Goal: Task Accomplishment & Management: Complete application form

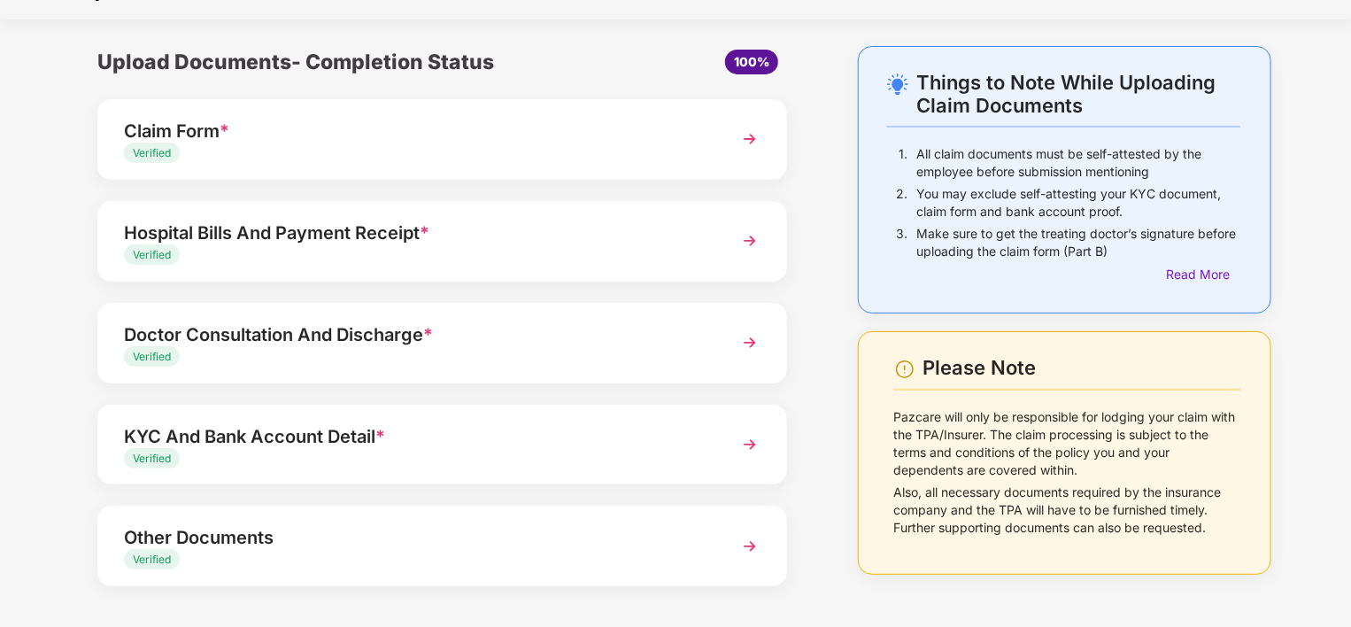
scroll to position [35, 0]
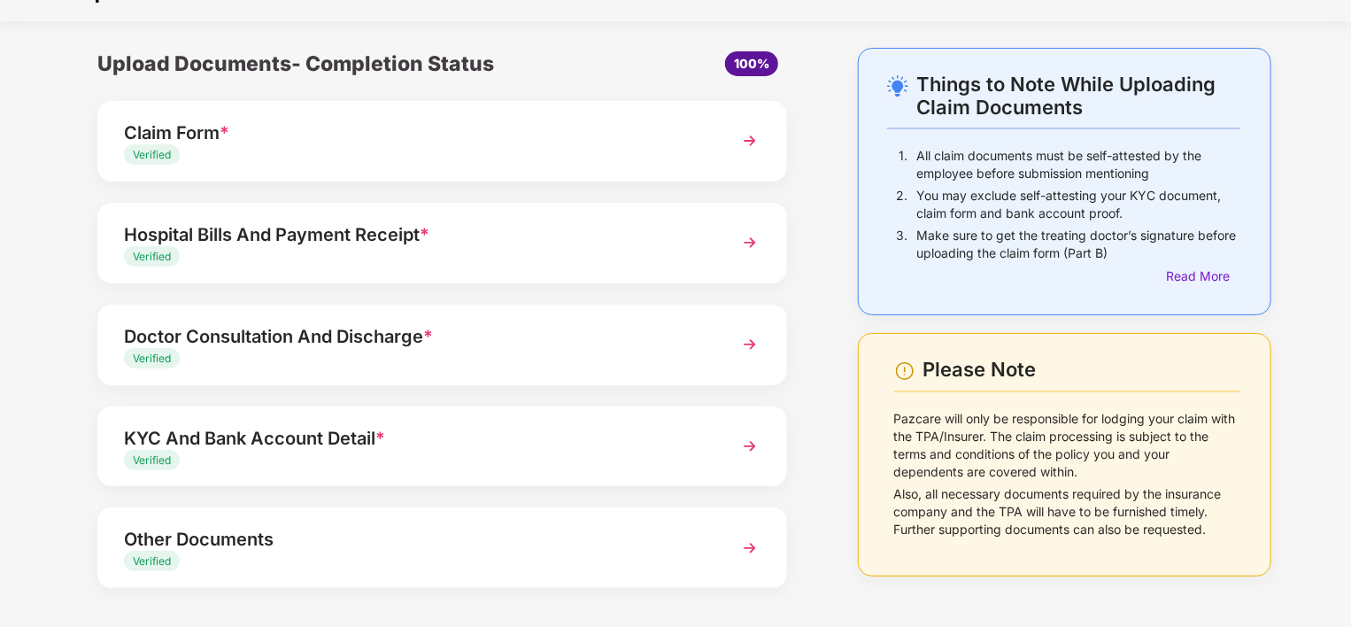
click at [836, 197] on div "Things to Note While Uploading Claim Documents 1. All claim documents must be s…" at bounding box center [1064, 373] width 467 height 650
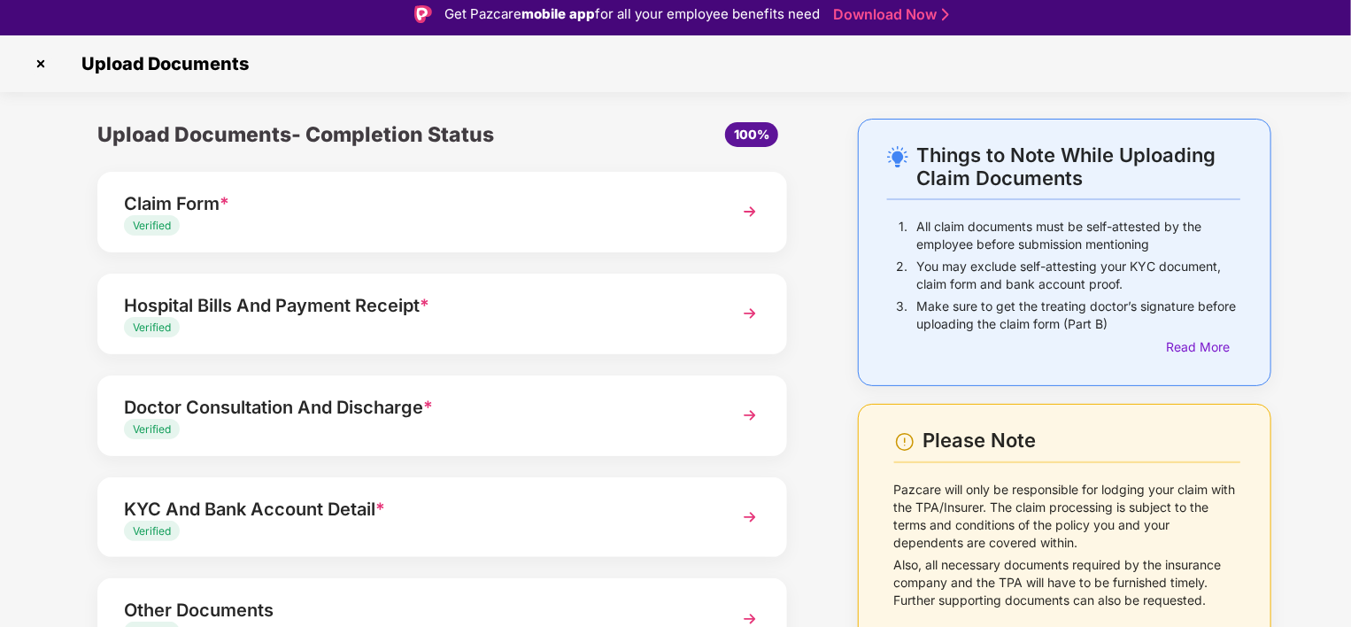
scroll to position [0, 0]
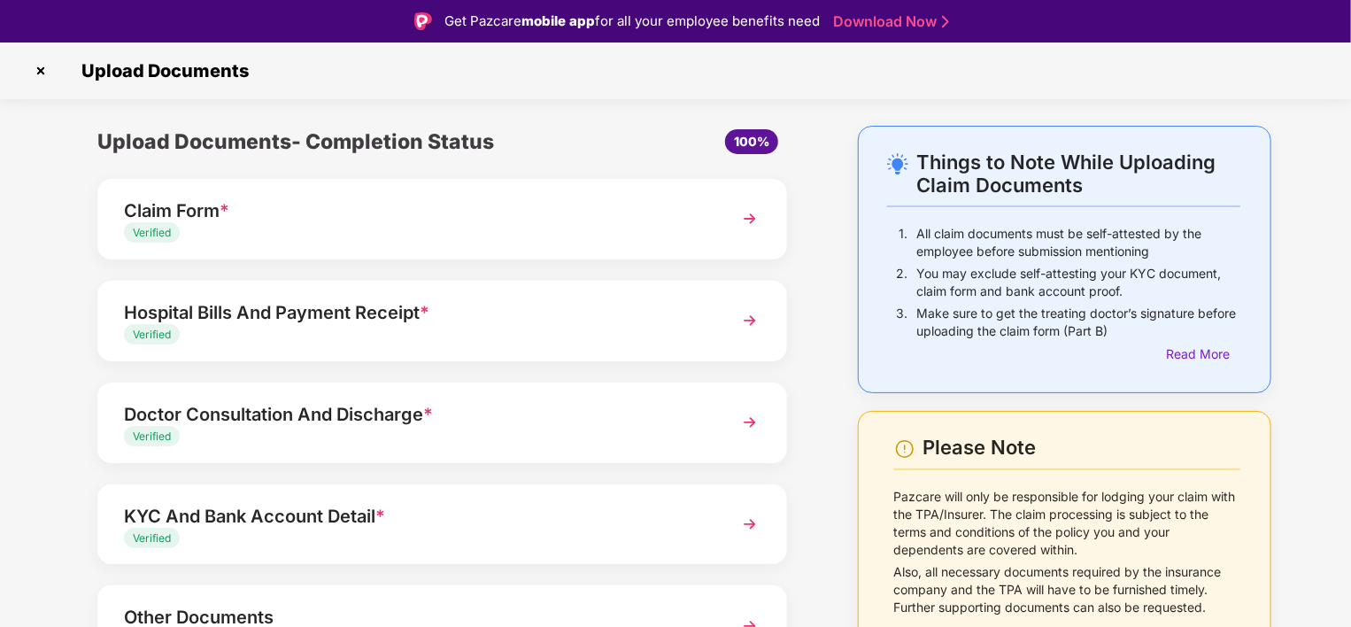
click at [42, 67] on img at bounding box center [41, 71] width 28 height 28
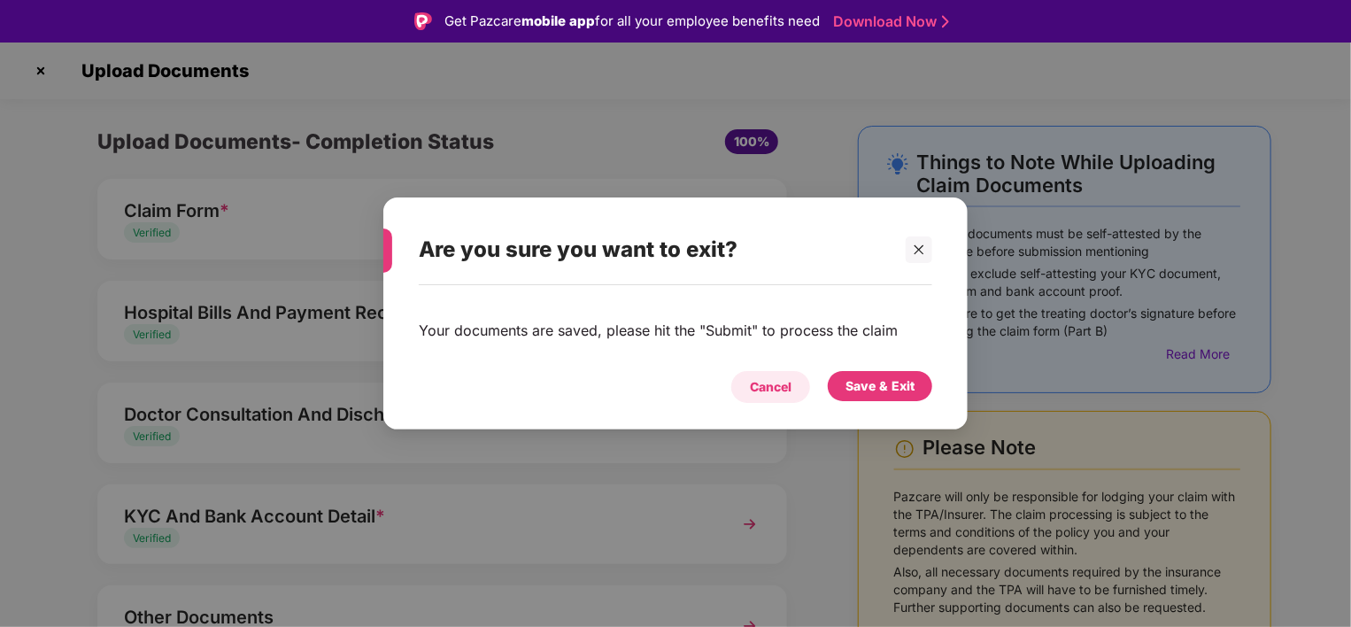
click at [766, 397] on div "Cancel" at bounding box center [770, 387] width 79 height 32
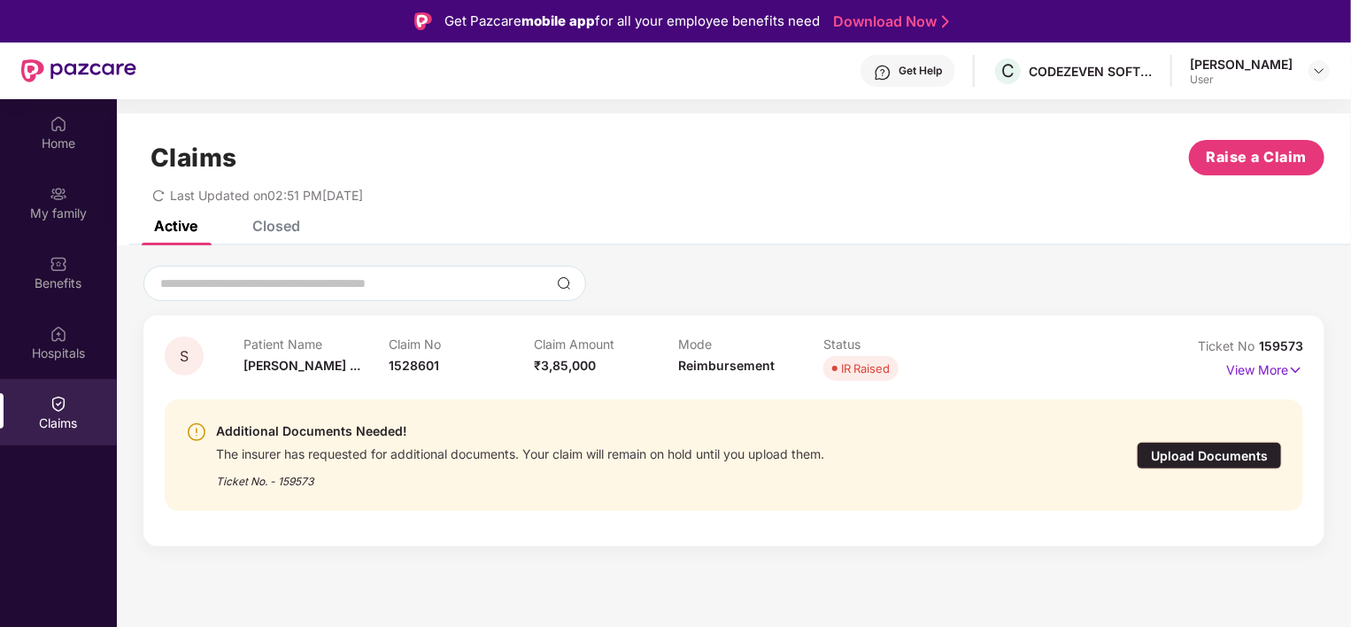
click at [1206, 457] on div "Upload Documents" at bounding box center [1209, 455] width 145 height 27
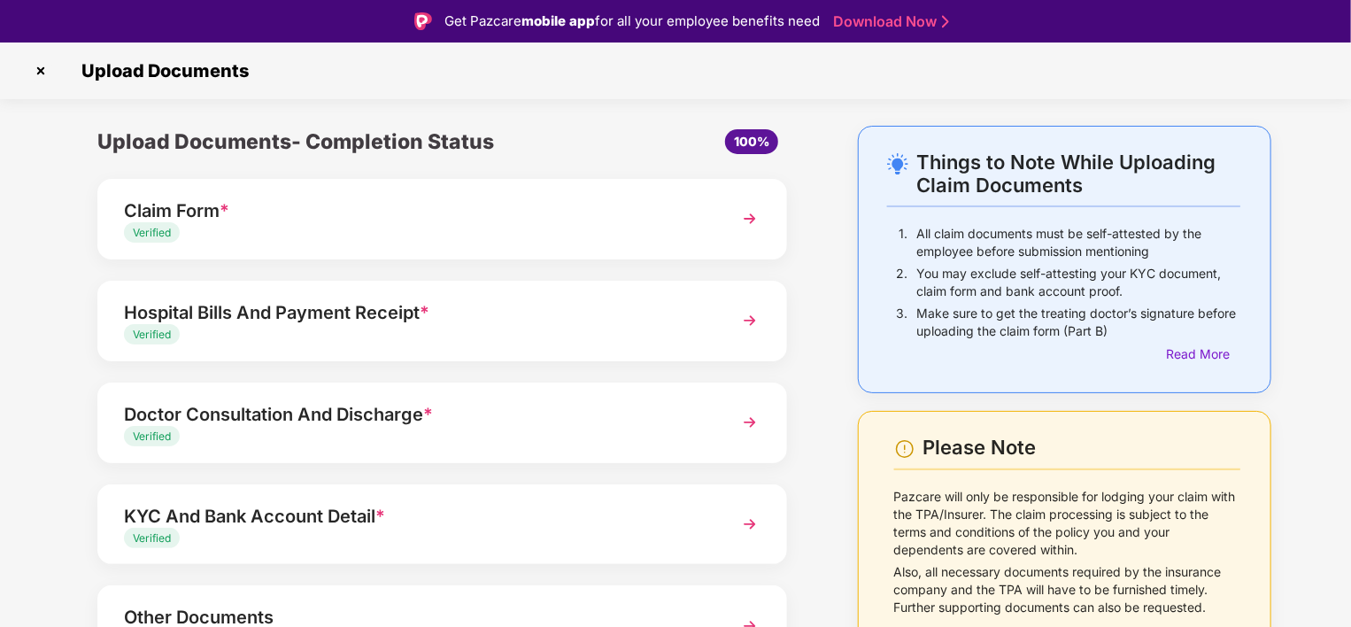
click at [822, 242] on div "Upload Documents- Completion Status 100% Claim Form * Verified Hospital Bills A…" at bounding box center [442, 451] width 778 height 650
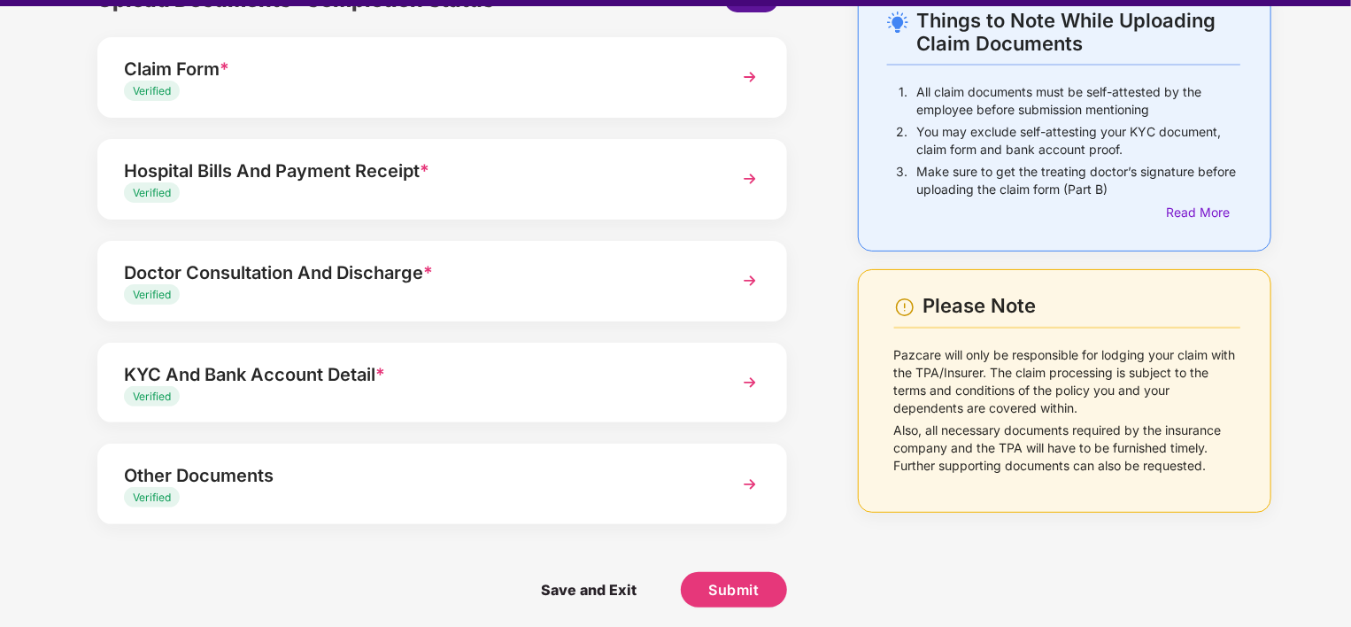
scroll to position [42, 0]
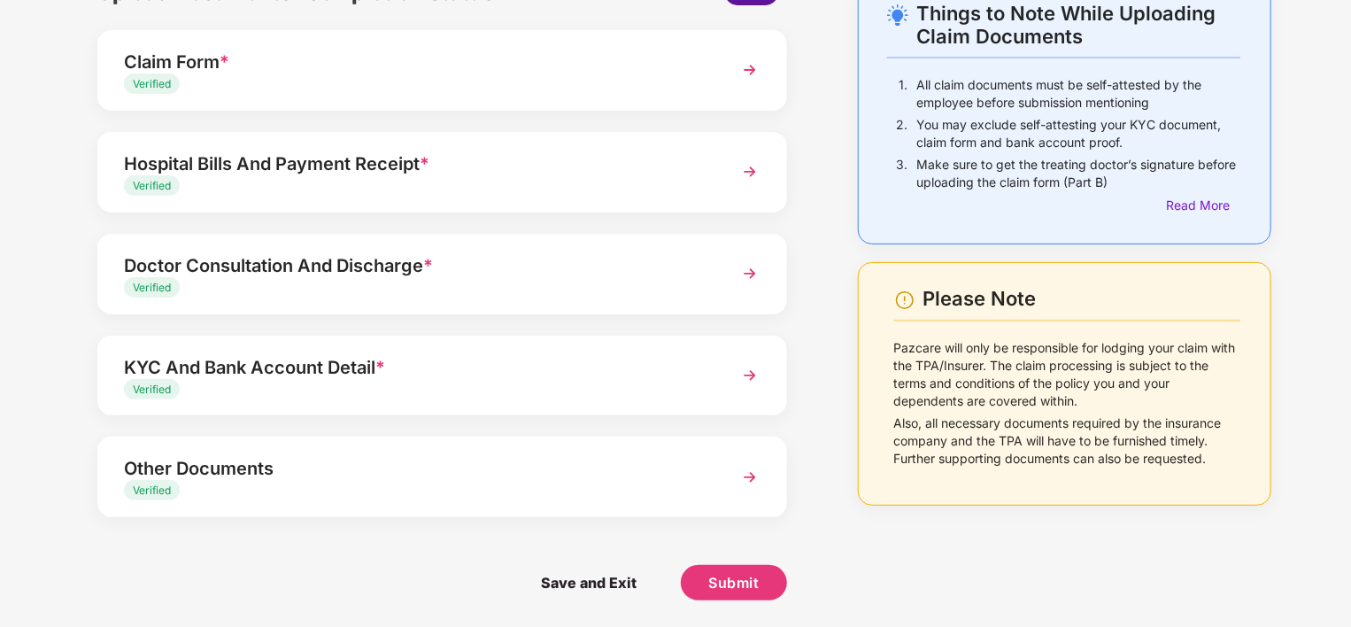
click at [749, 480] on img at bounding box center [750, 477] width 32 height 32
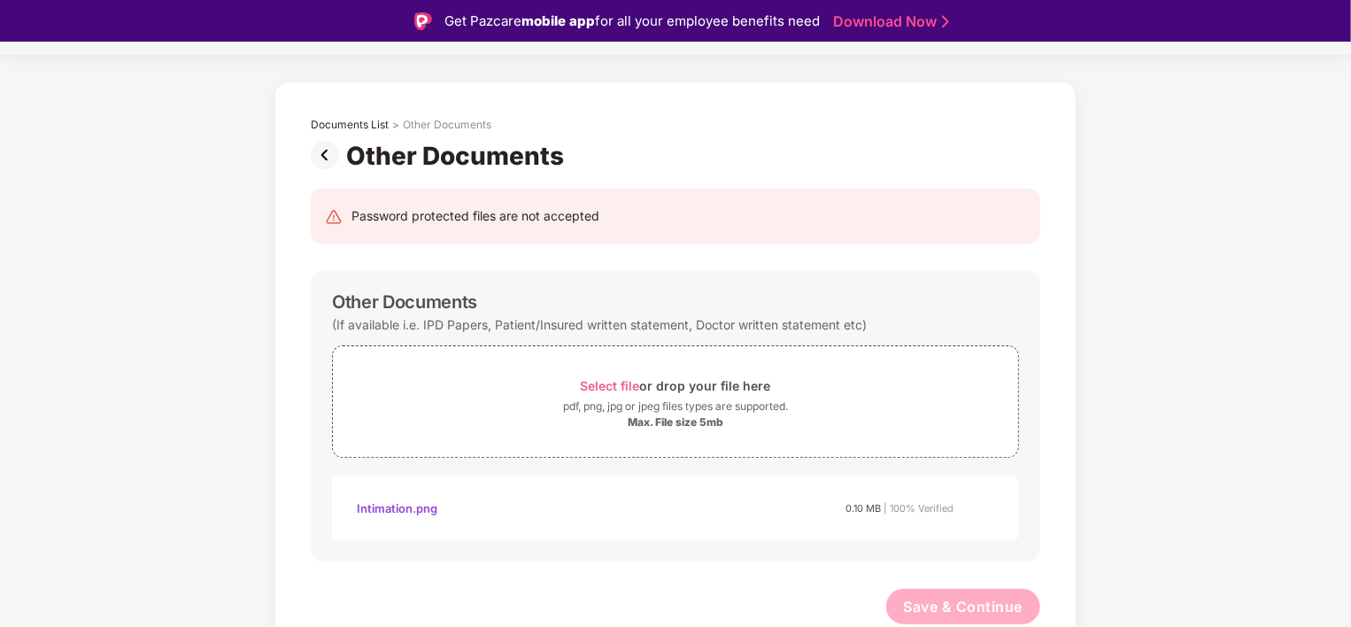
scroll to position [43, 0]
click at [605, 386] on span "Select file" at bounding box center [610, 386] width 59 height 15
click at [979, 592] on img at bounding box center [978, 592] width 21 height 21
click at [614, 383] on span "Select file" at bounding box center [610, 386] width 59 height 15
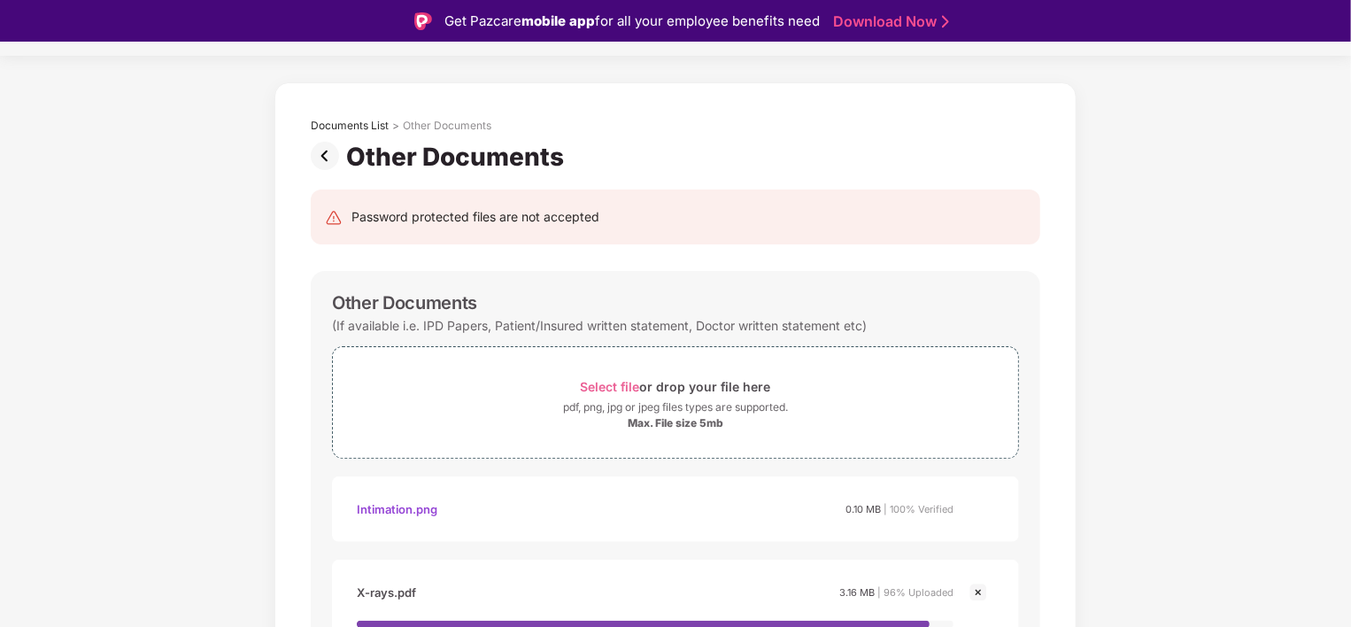
scroll to position [42, 0]
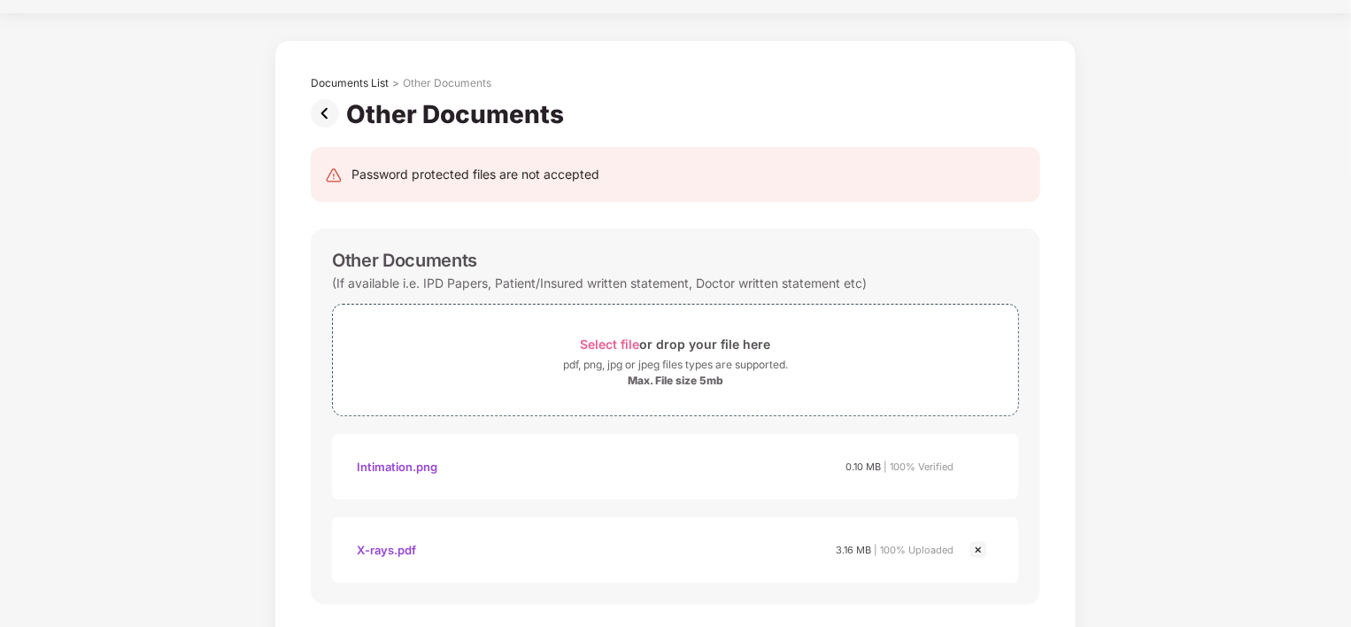
click at [1248, 446] on div "Documents List > Other Documents Other Documents Password protected files are n…" at bounding box center [675, 376] width 1351 height 672
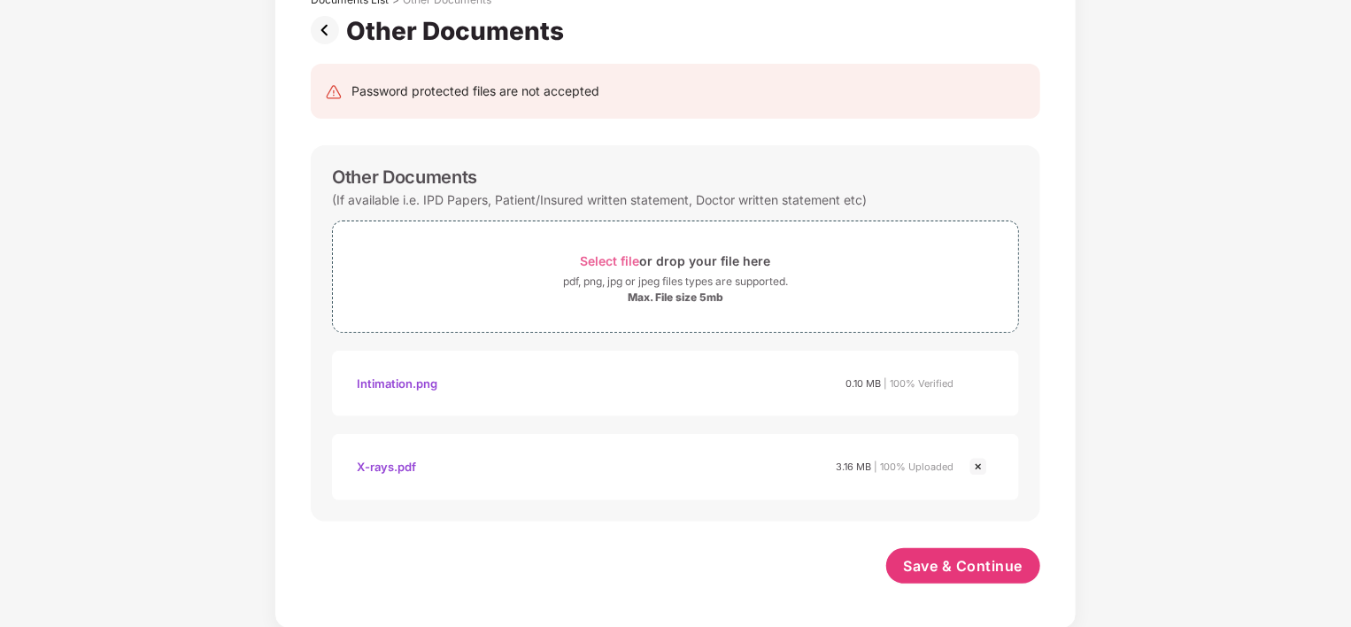
scroll to position [127, 0]
click at [935, 560] on span "Save & Continue" at bounding box center [964, 564] width 120 height 19
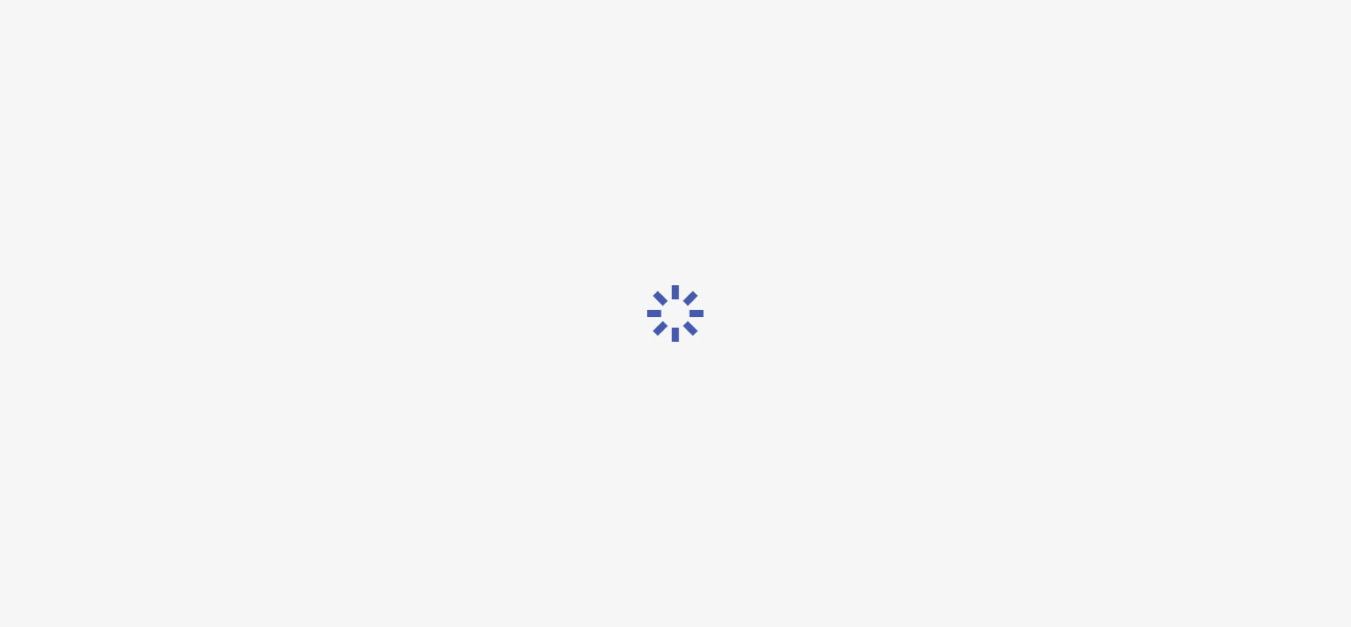
scroll to position [0, 0]
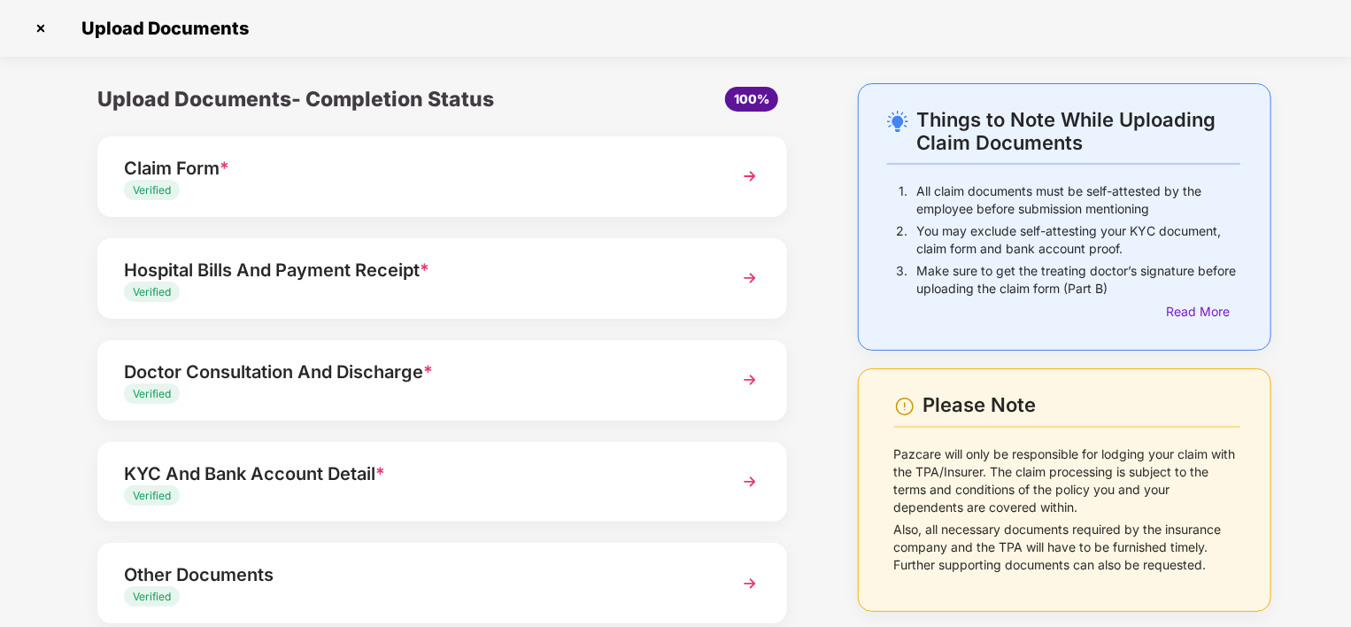
click at [821, 307] on div "Upload Documents- Completion Status 100% Claim Form * Verified Hospital Bills A…" at bounding box center [442, 408] width 778 height 650
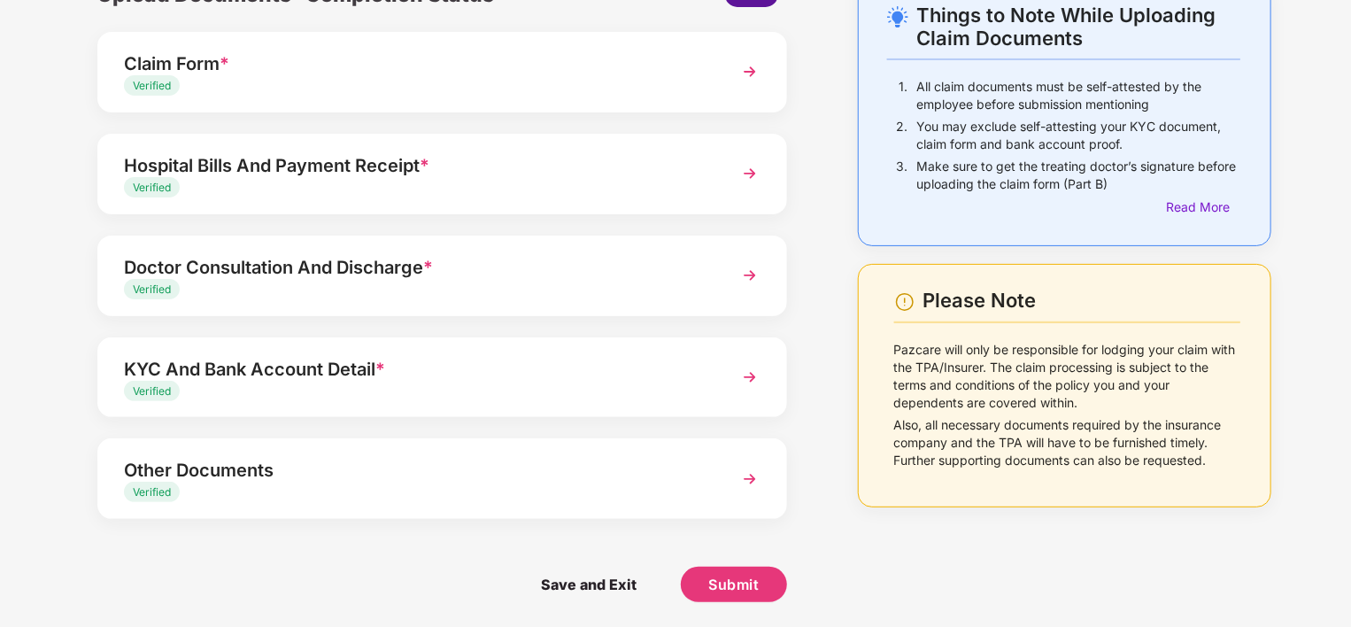
scroll to position [106, 0]
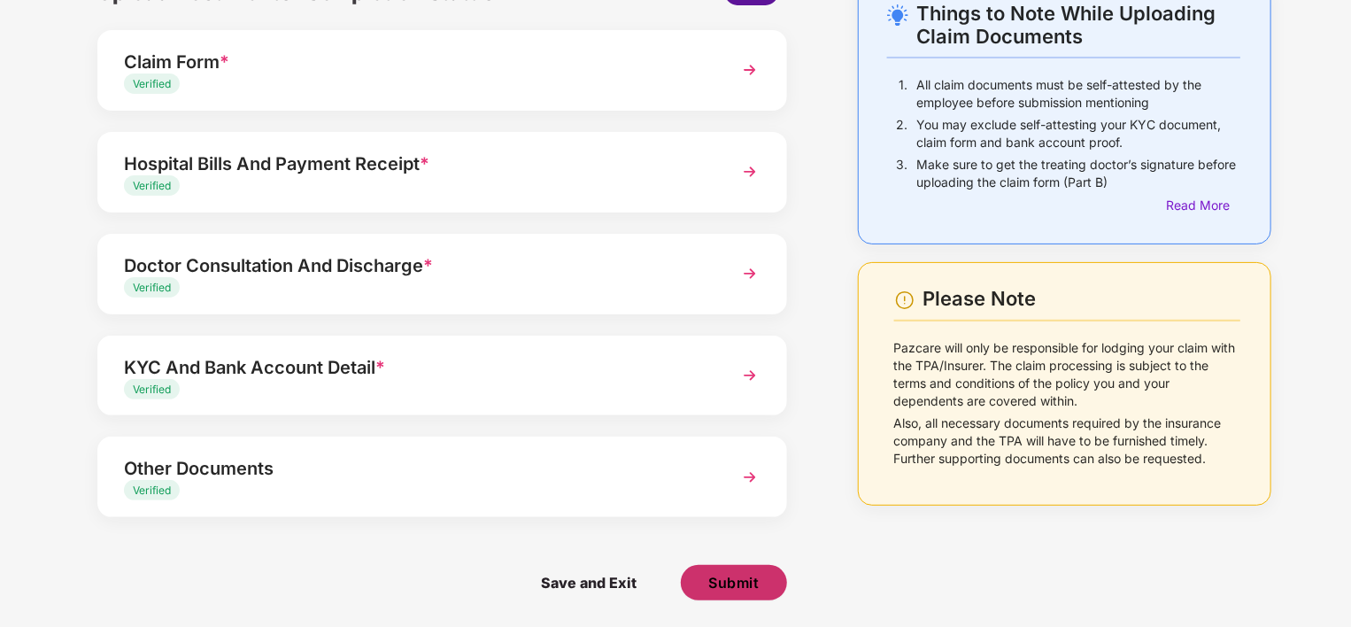
click at [724, 581] on span "Submit" at bounding box center [733, 582] width 50 height 19
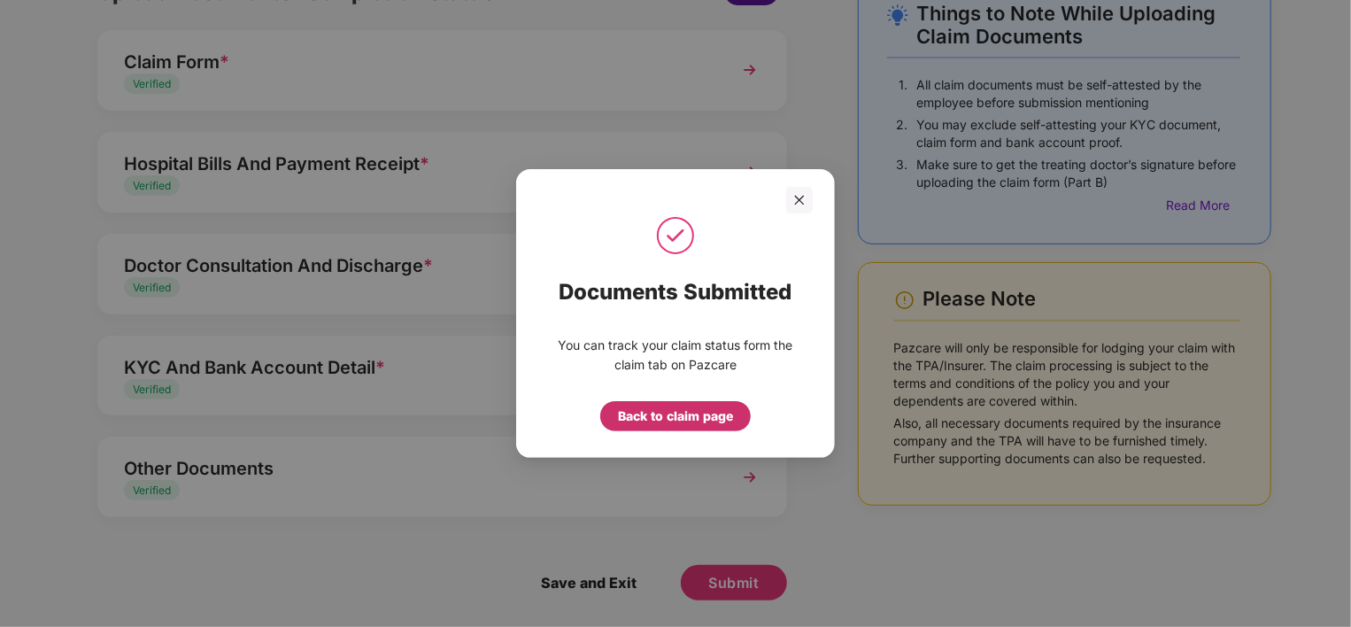
click at [712, 413] on div "Back to claim page" at bounding box center [675, 415] width 115 height 19
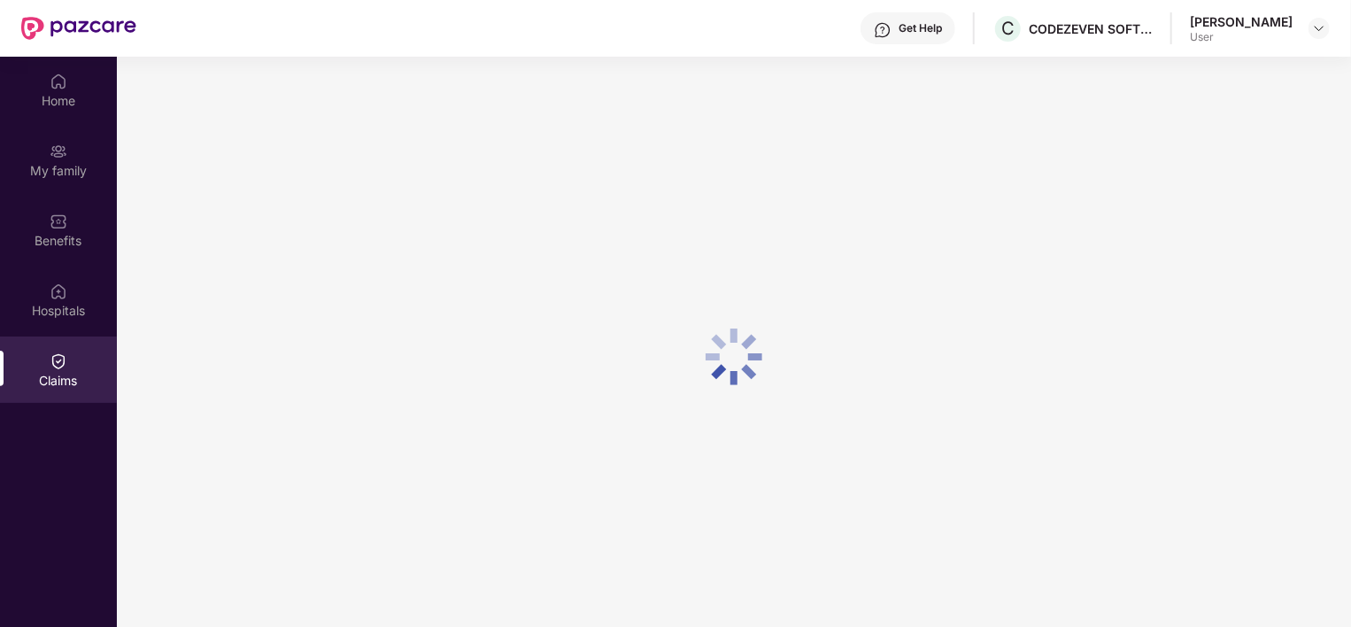
scroll to position [0, 0]
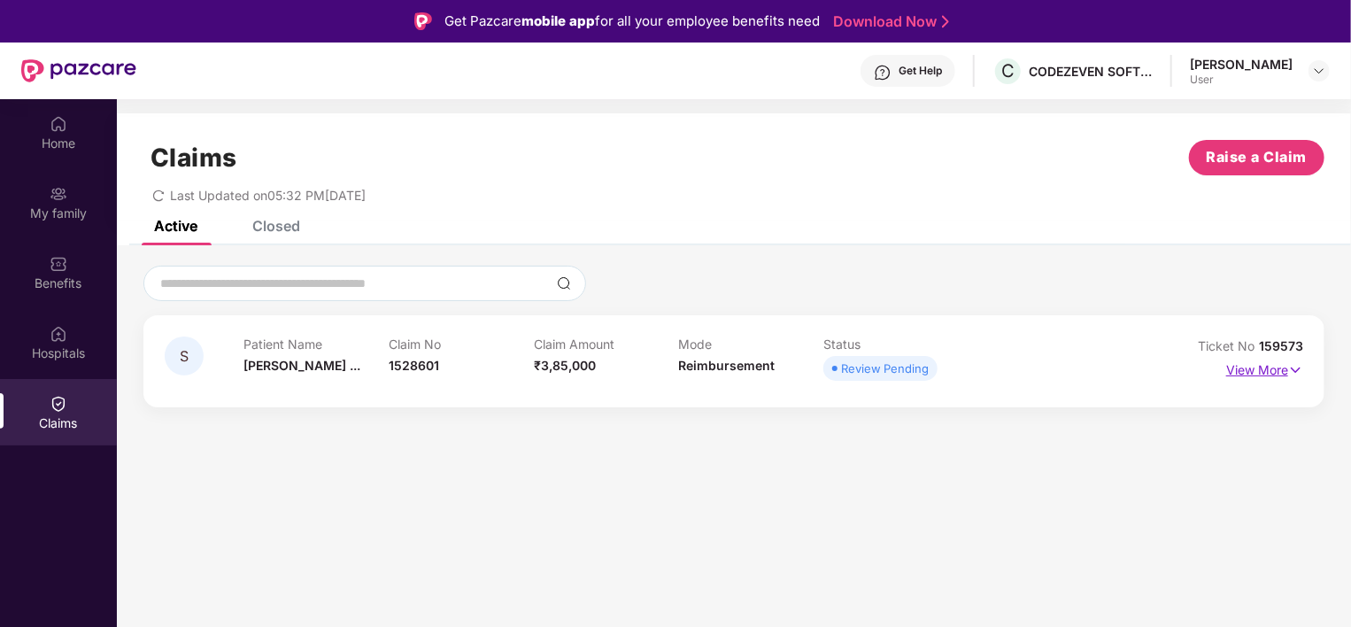
click at [1293, 367] on img at bounding box center [1295, 369] width 15 height 19
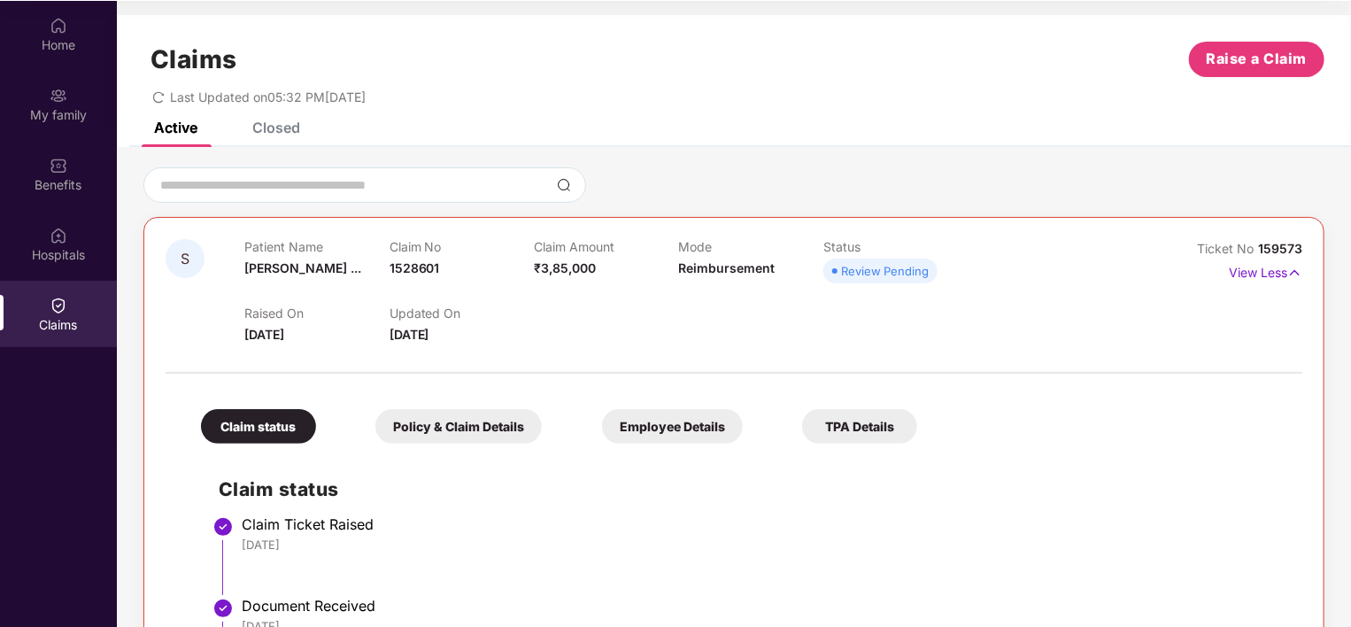
scroll to position [99, 0]
click at [1059, 519] on div "Claim Ticket Raised" at bounding box center [763, 523] width 1043 height 18
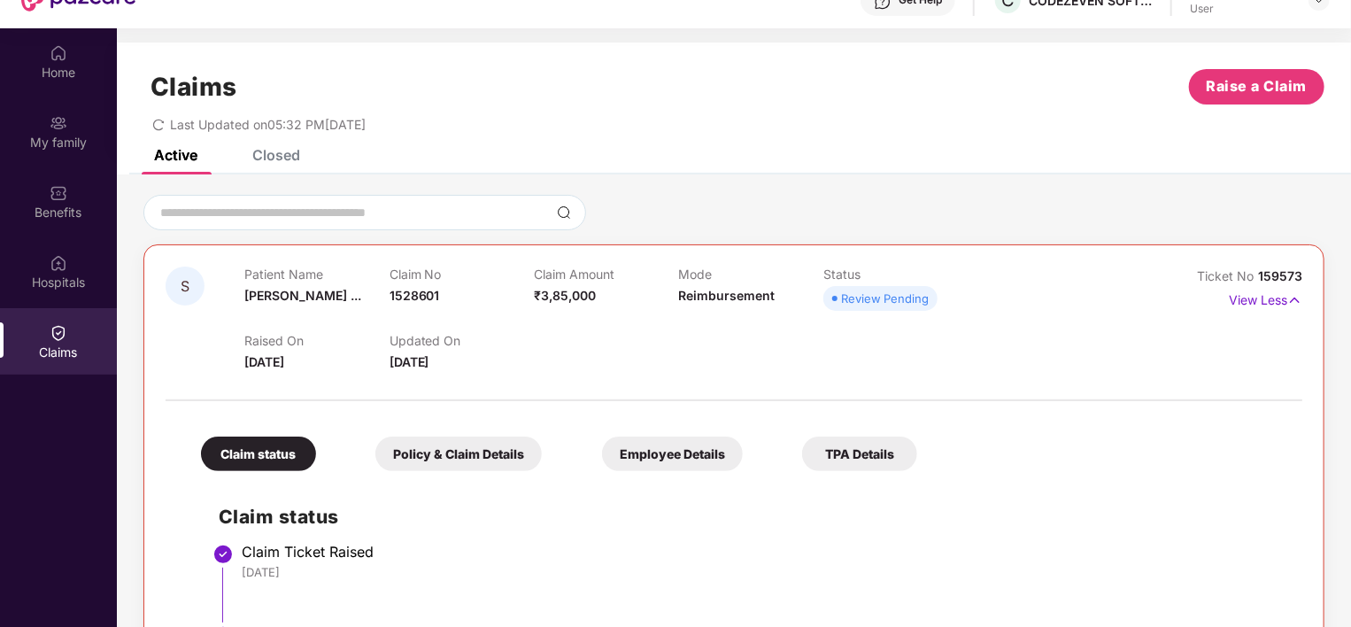
scroll to position [0, 0]
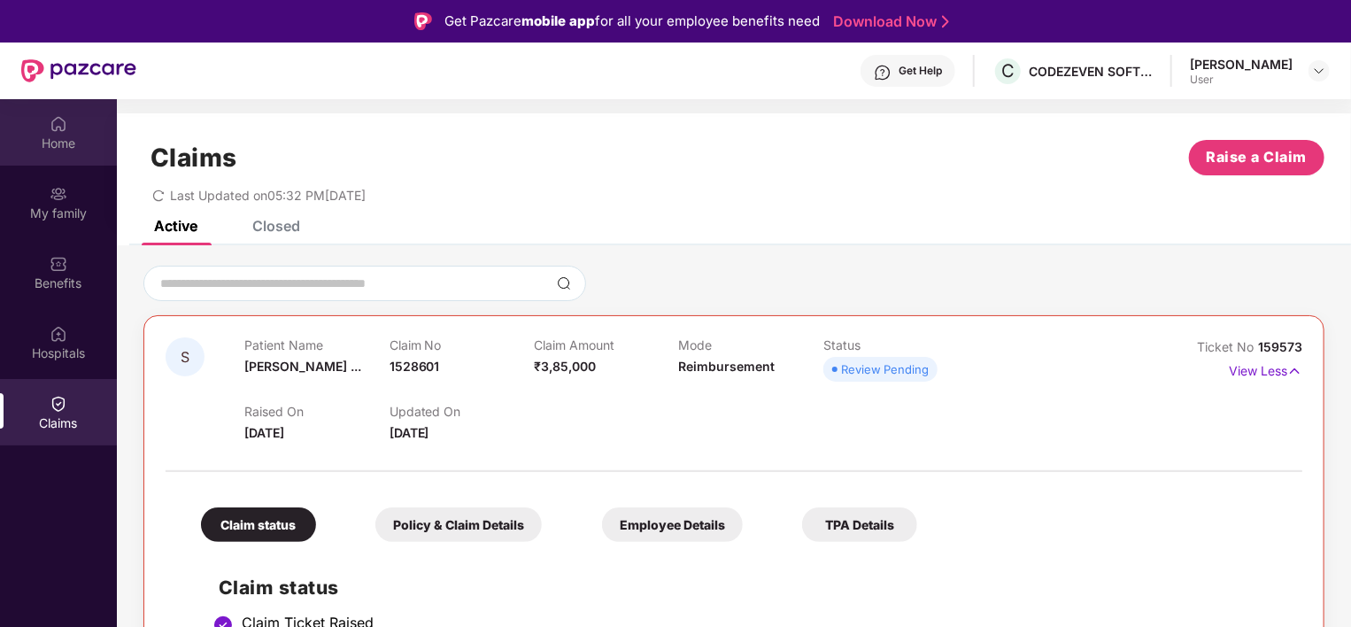
click at [74, 149] on div "Home" at bounding box center [58, 144] width 117 height 18
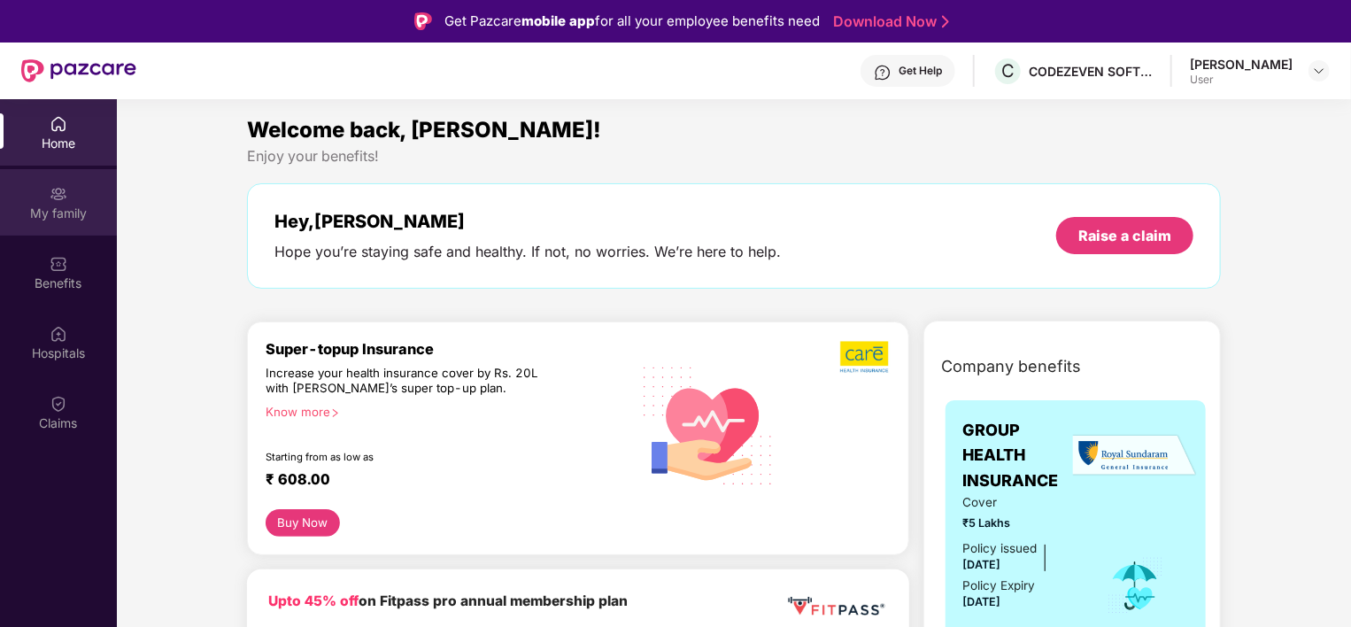
click at [84, 200] on div "My family" at bounding box center [58, 202] width 117 height 66
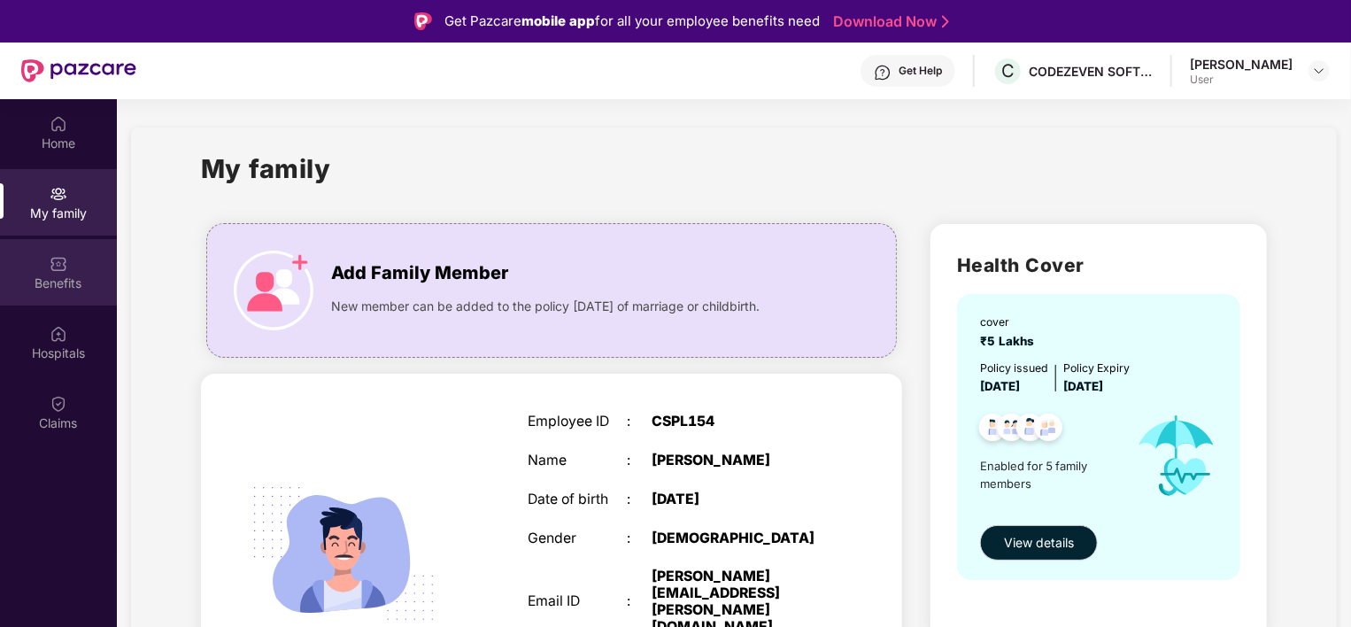
click at [62, 290] on div "Benefits" at bounding box center [58, 283] width 117 height 18
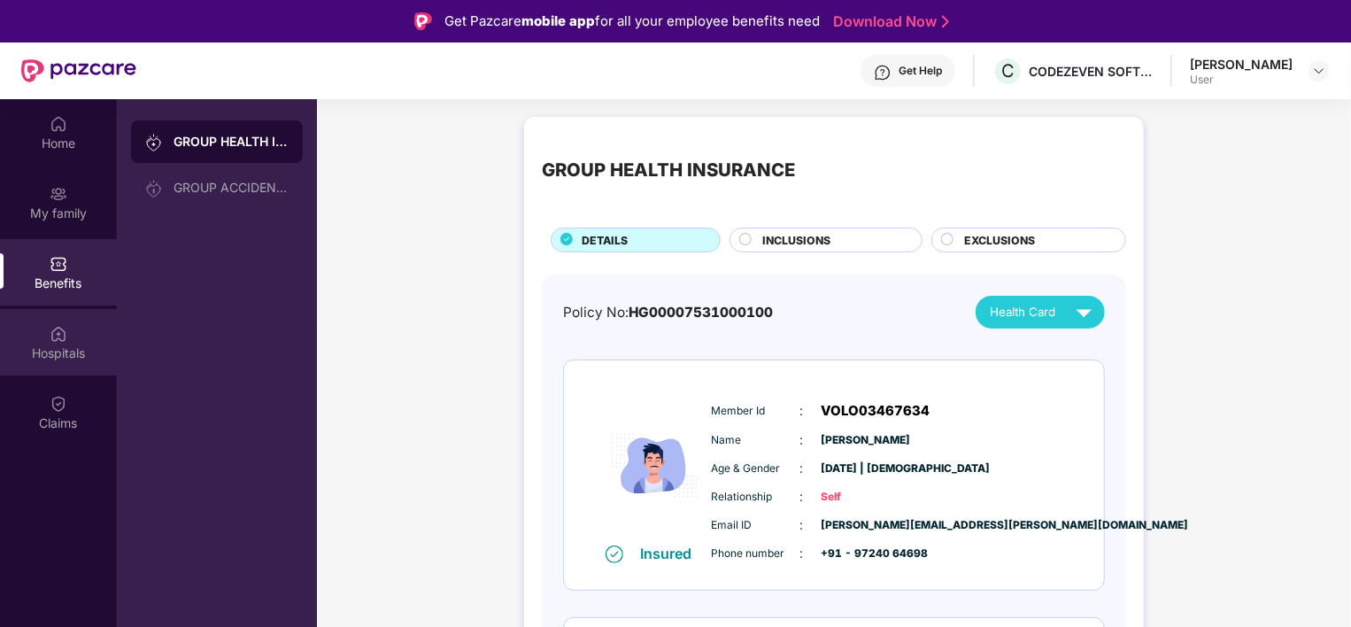
click at [64, 353] on div "Hospitals" at bounding box center [58, 353] width 117 height 18
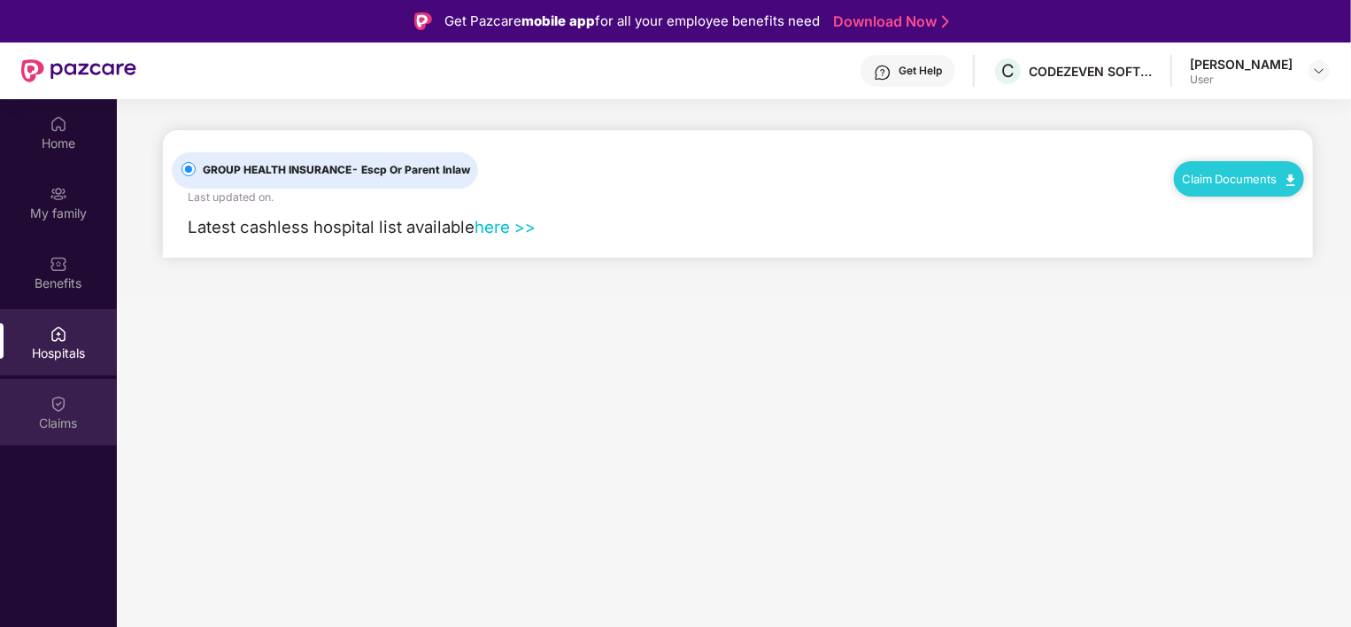
click at [66, 426] on div "Claims" at bounding box center [58, 423] width 117 height 18
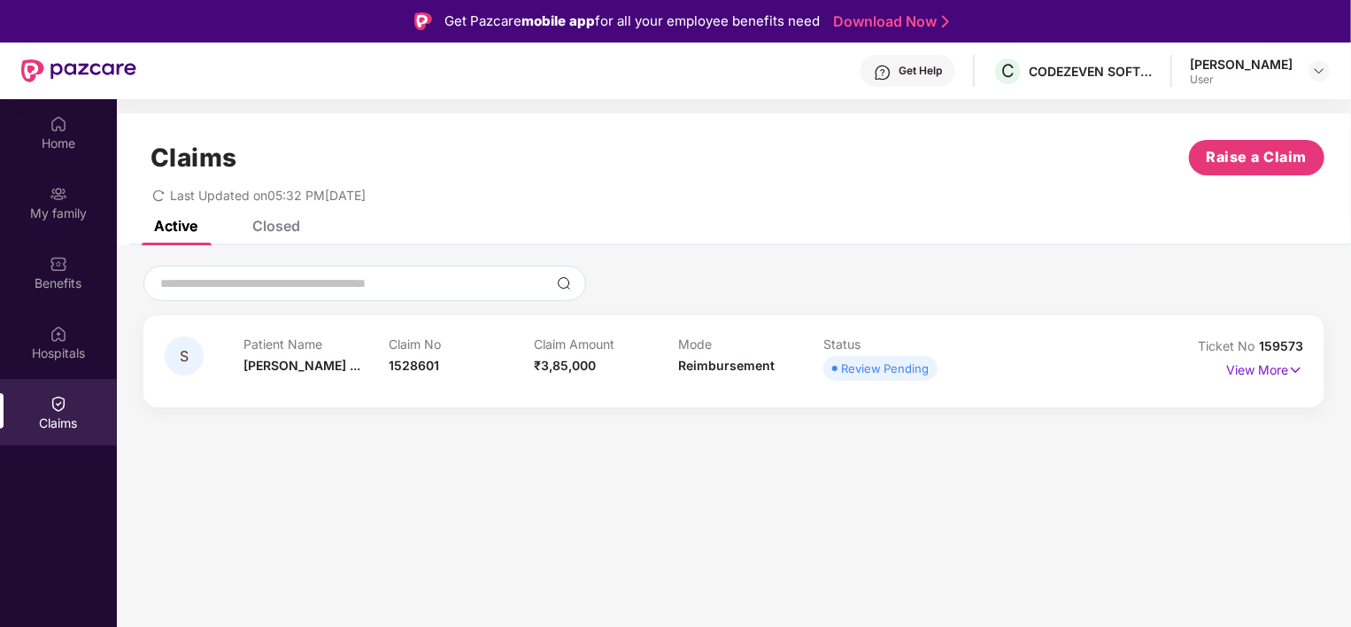
click at [942, 76] on div "Get Help" at bounding box center [920, 71] width 43 height 14
click at [73, 141] on div "Home" at bounding box center [58, 144] width 117 height 18
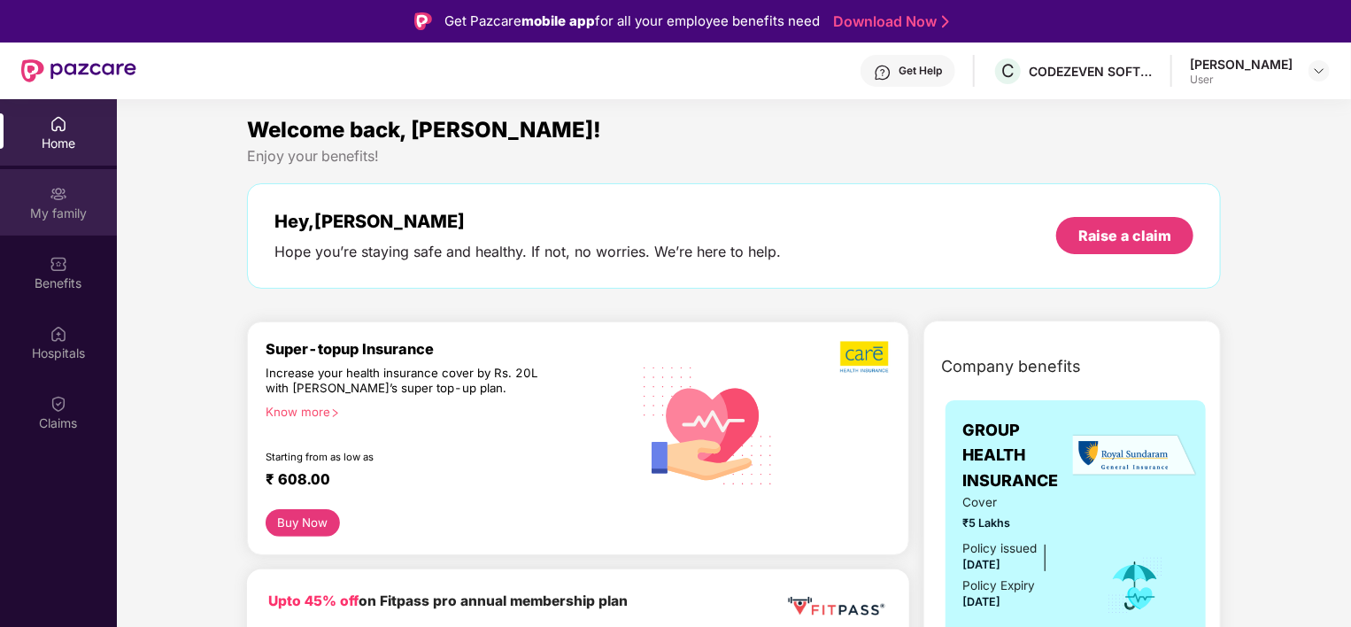
click at [71, 210] on div "My family" at bounding box center [58, 214] width 117 height 18
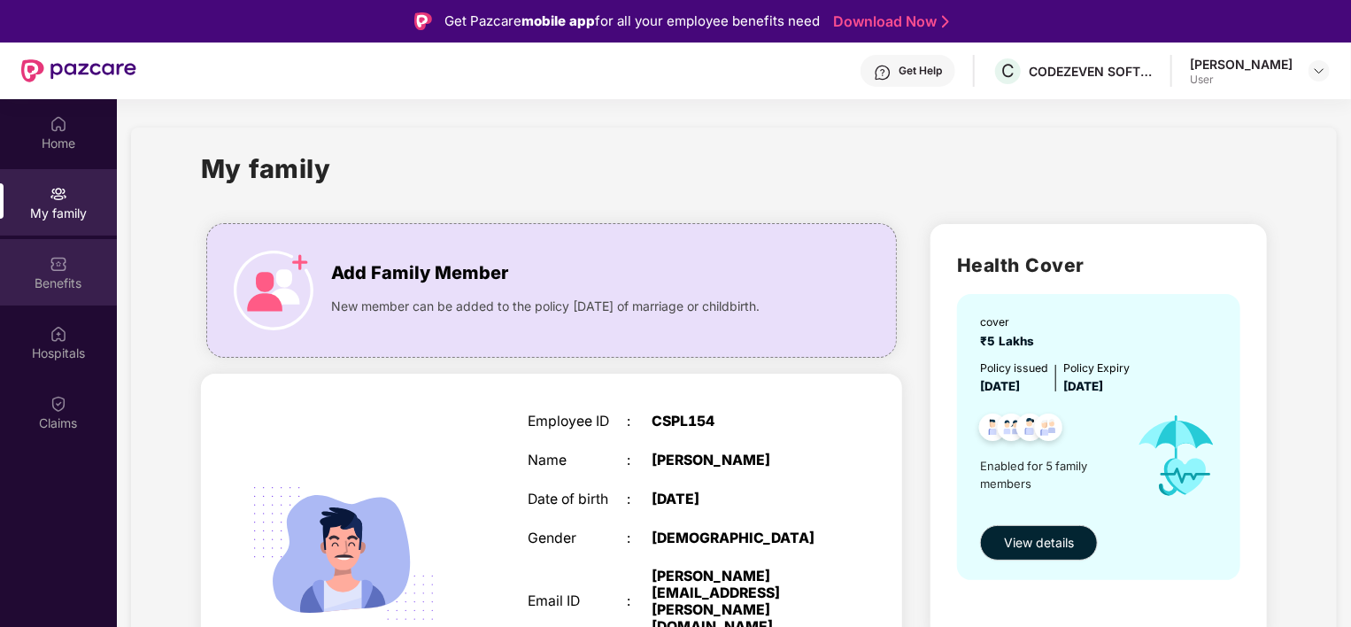
click at [70, 285] on div "Benefits" at bounding box center [58, 283] width 117 height 18
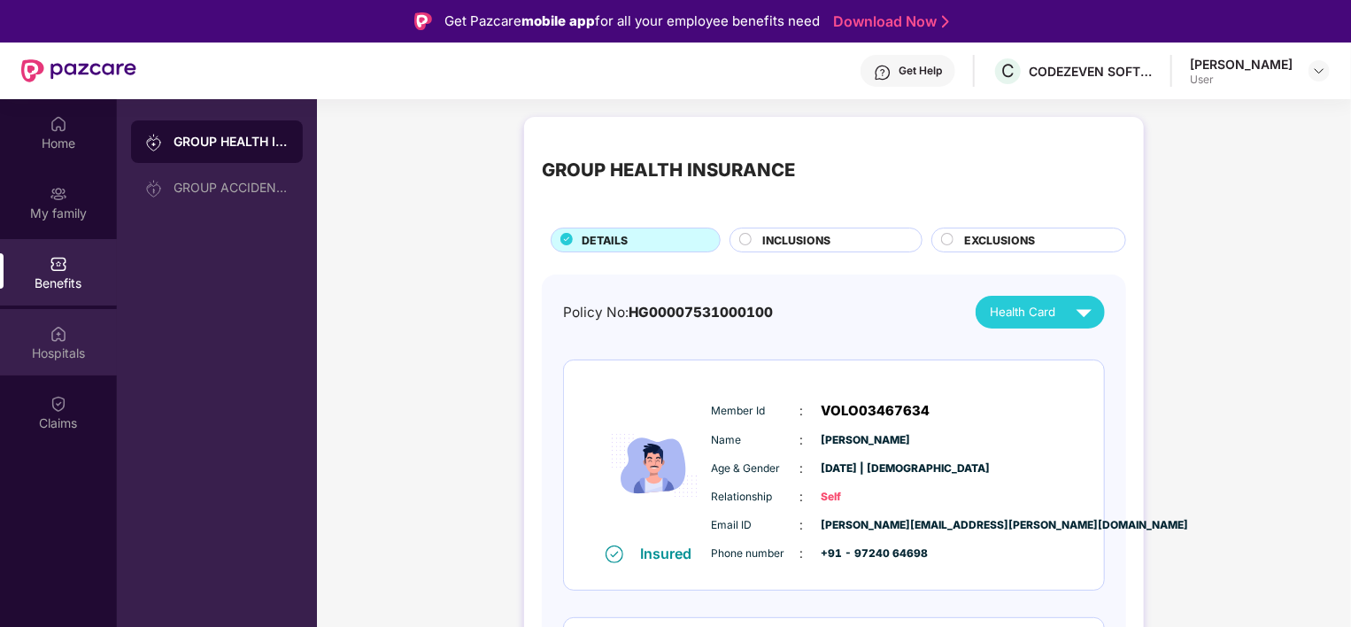
click at [89, 342] on div "Hospitals" at bounding box center [58, 342] width 117 height 66
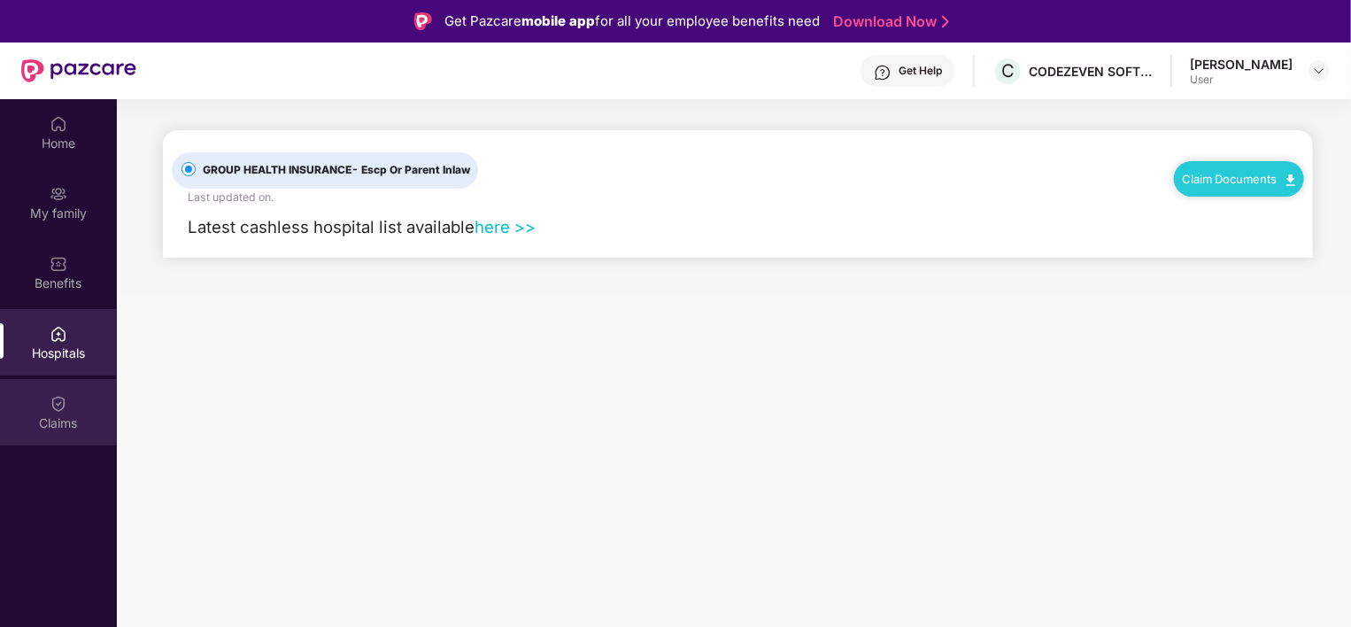
click at [77, 400] on div "Claims" at bounding box center [58, 412] width 117 height 66
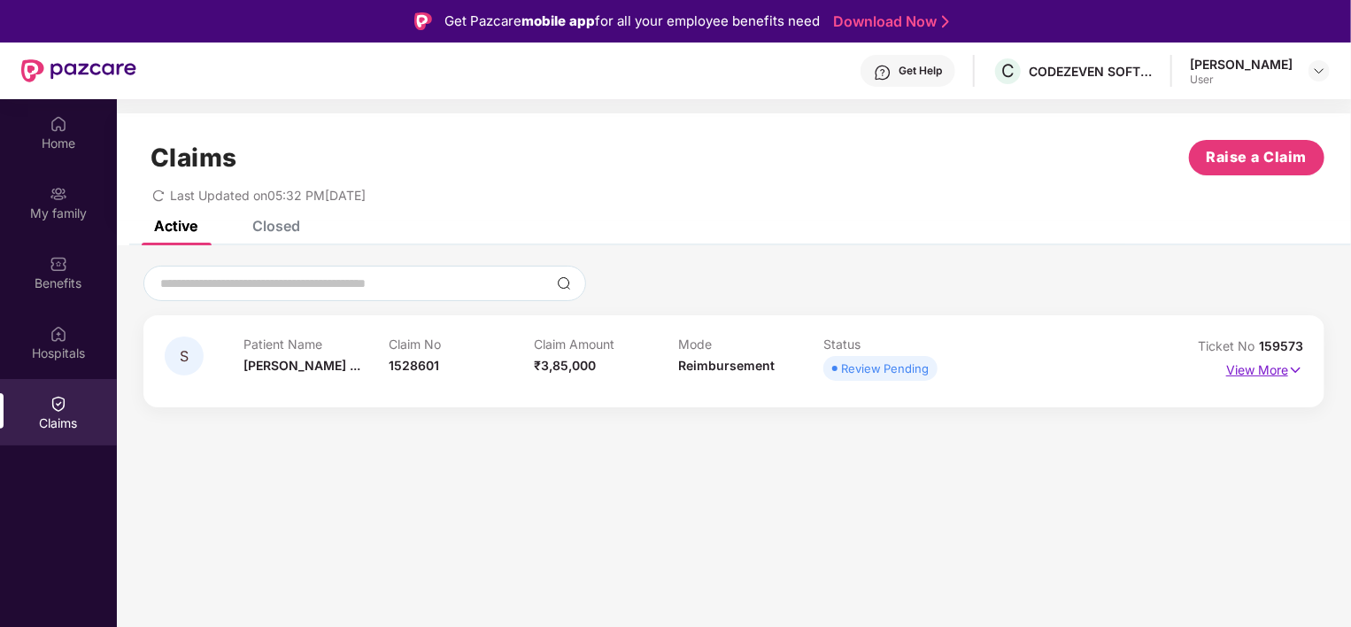
click at [1251, 373] on p "View More" at bounding box center [1264, 368] width 77 height 24
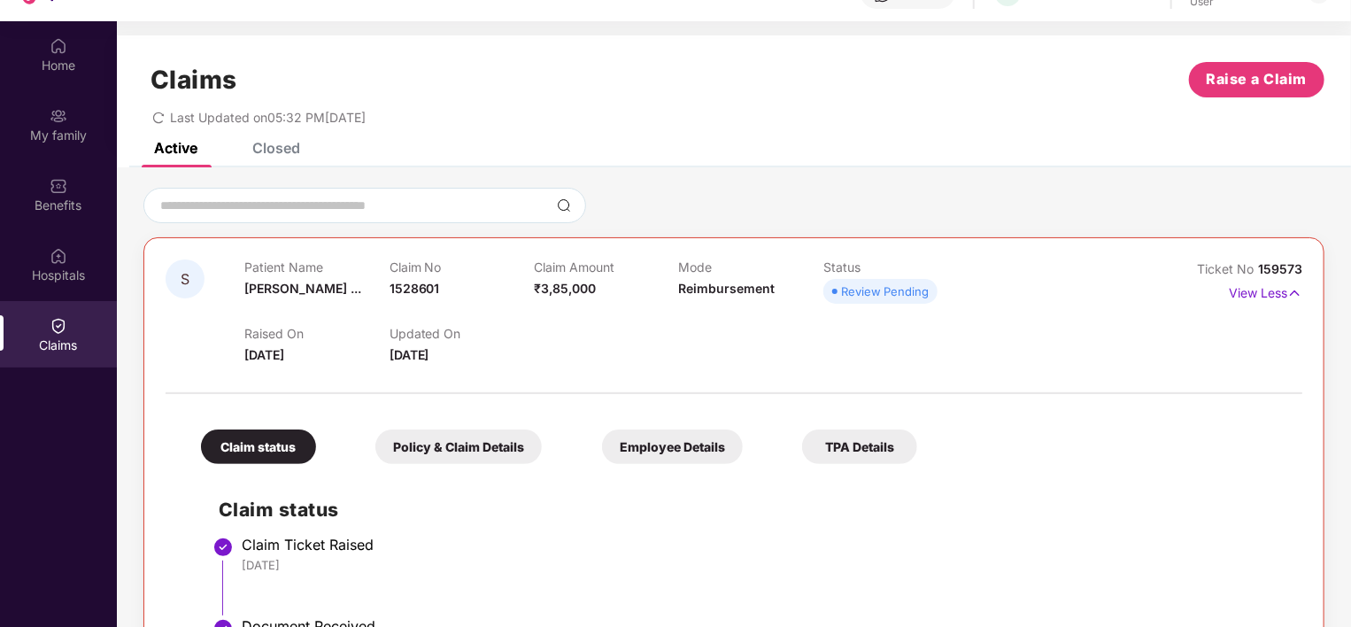
scroll to position [99, 0]
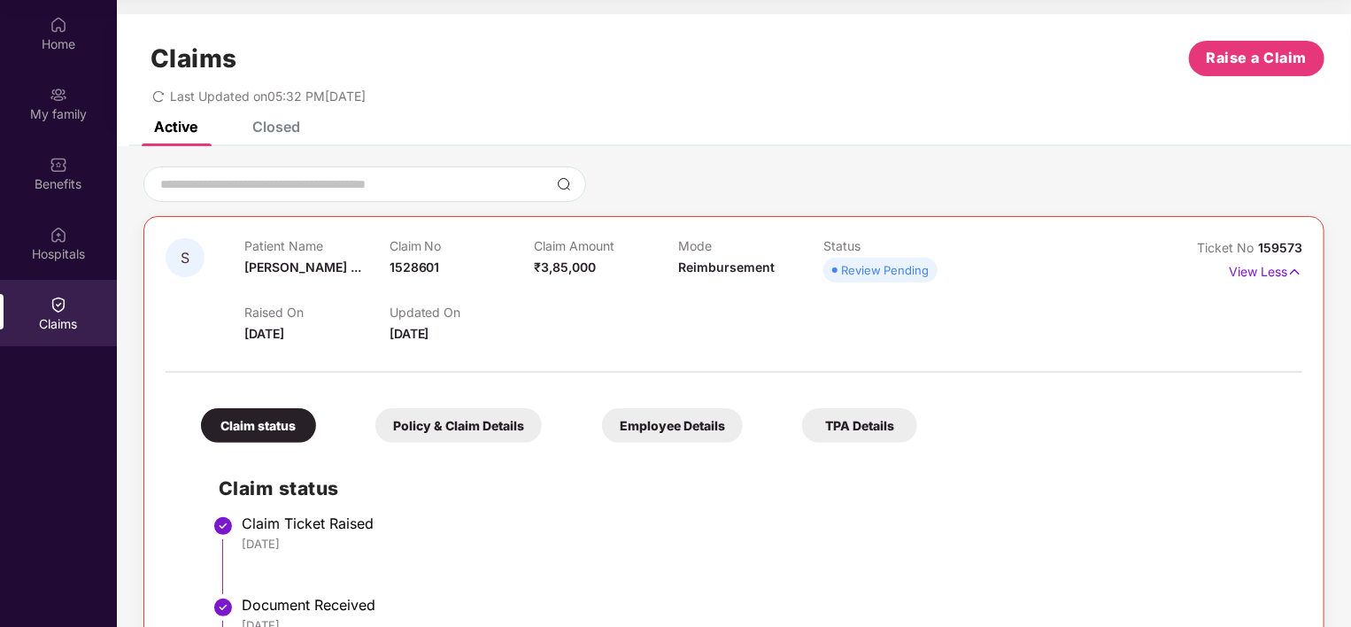
click at [511, 432] on div "Policy & Claim Details" at bounding box center [458, 425] width 166 height 35
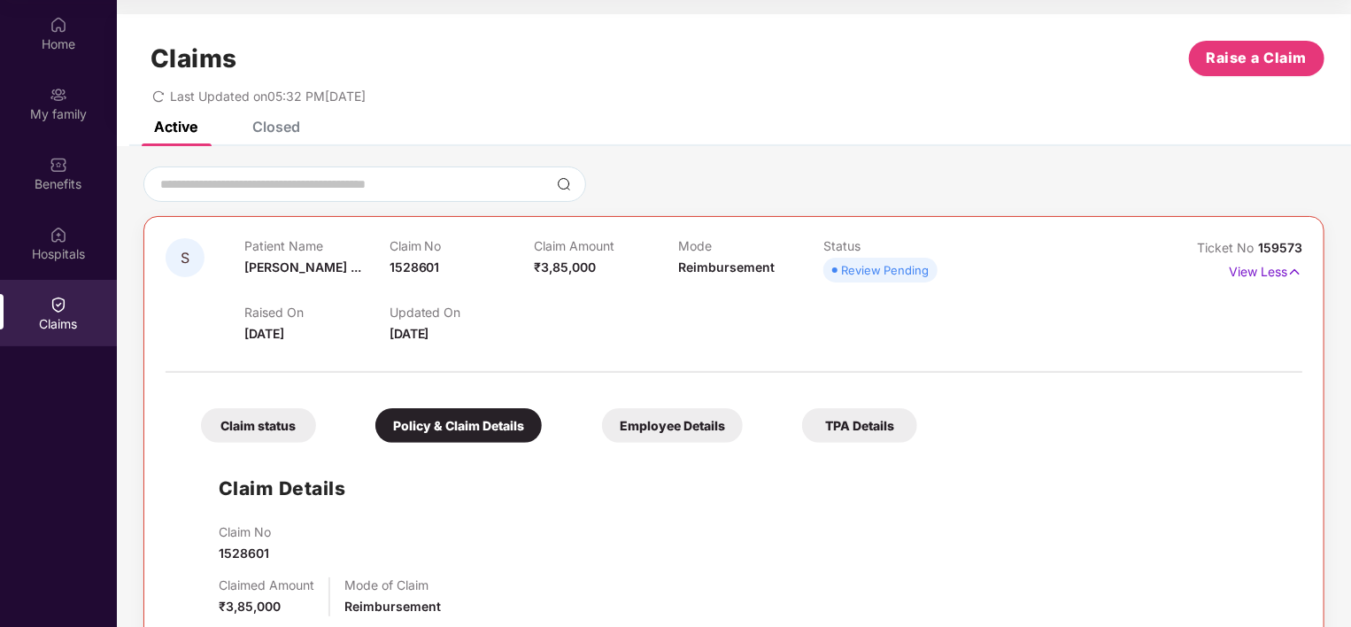
click at [645, 432] on div "Employee Details" at bounding box center [672, 425] width 141 height 35
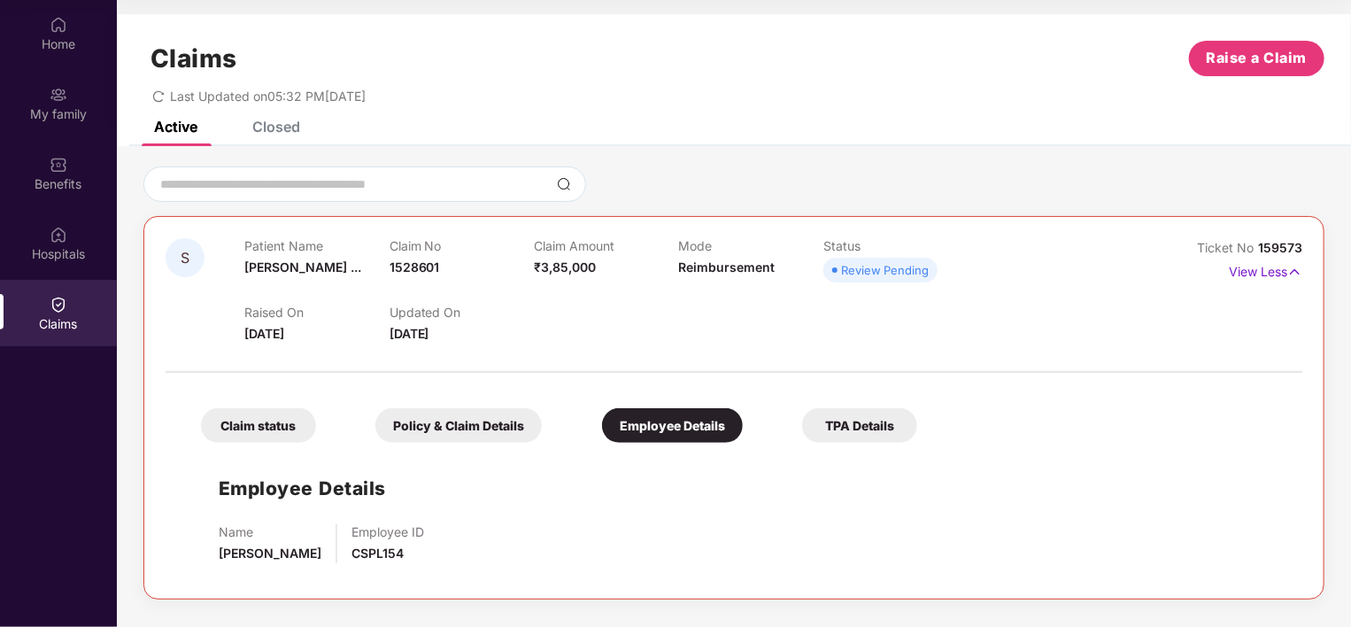
click at [864, 420] on div "TPA Details" at bounding box center [859, 425] width 115 height 35
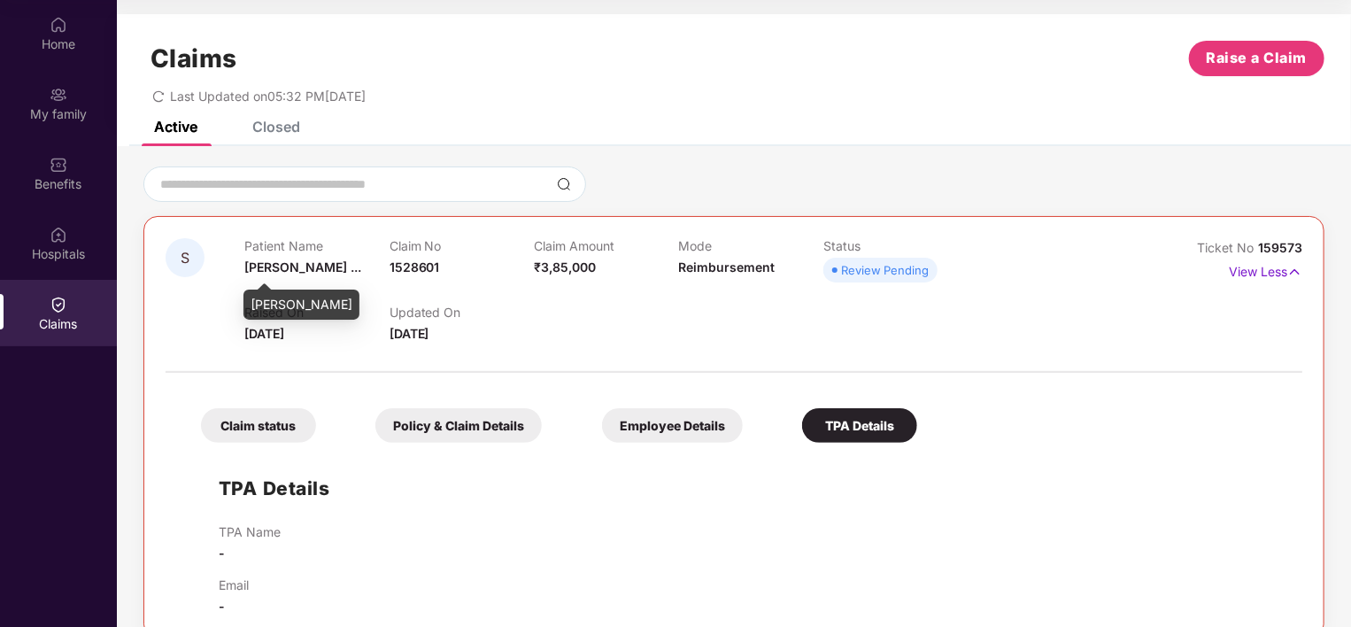
click at [266, 266] on span "[PERSON_NAME] ..." at bounding box center [302, 266] width 117 height 15
drag, startPoint x: 266, startPoint y: 266, endPoint x: 420, endPoint y: 259, distance: 153.3
click at [420, 259] on span "1528601" at bounding box center [415, 266] width 50 height 15
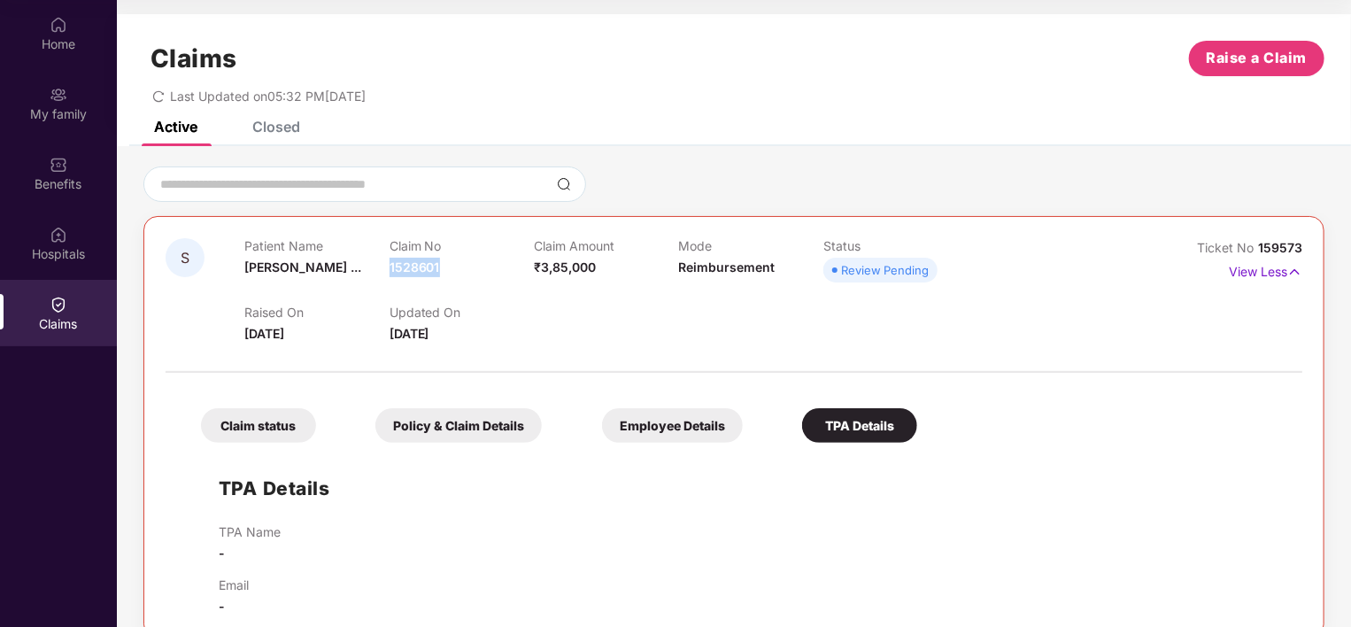
click at [420, 259] on span "1528601" at bounding box center [415, 266] width 50 height 15
click at [287, 115] on div "Claims Raise a Claim Last Updated on 05:32 PM[DATE]" at bounding box center [734, 67] width 1234 height 107
click at [280, 131] on div "Closed" at bounding box center [276, 127] width 48 height 18
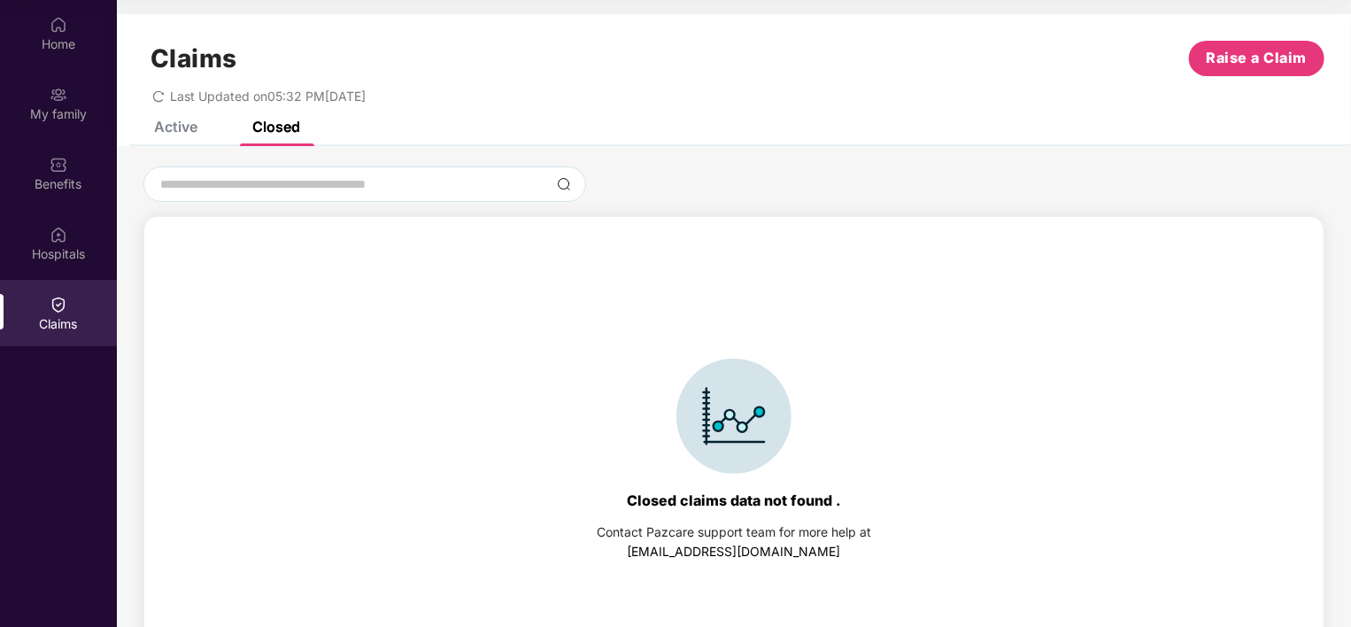
click at [186, 137] on div "Active" at bounding box center [162, 126] width 70 height 39
